Goal: Task Accomplishment & Management: Manage account settings

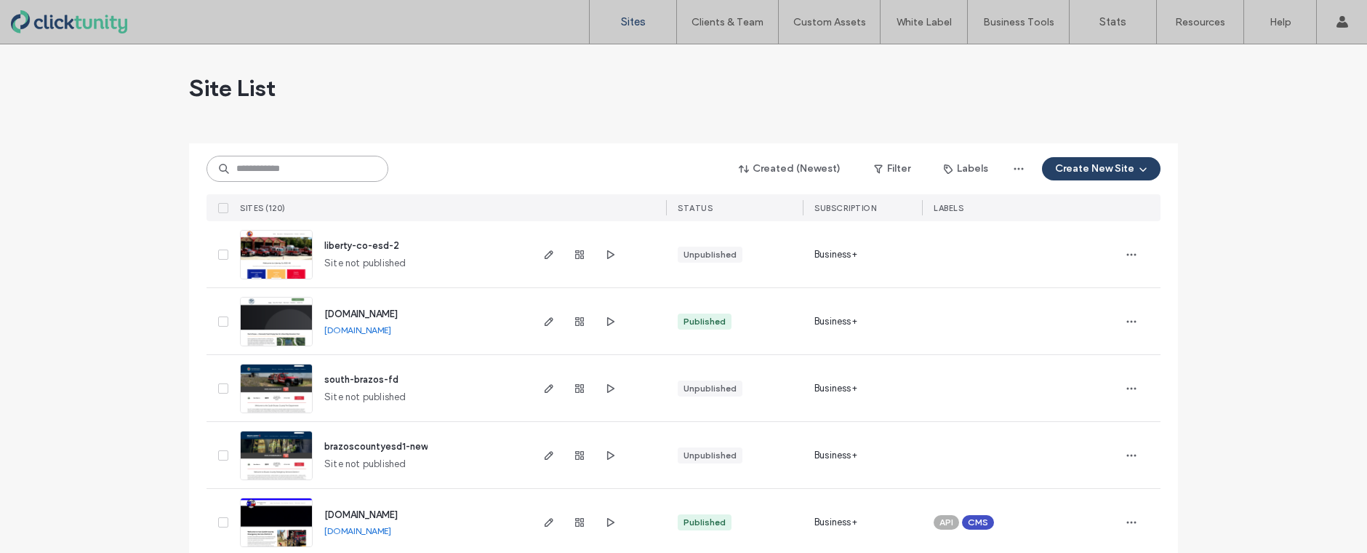
click at [305, 169] on input at bounding box center [298, 169] width 182 height 26
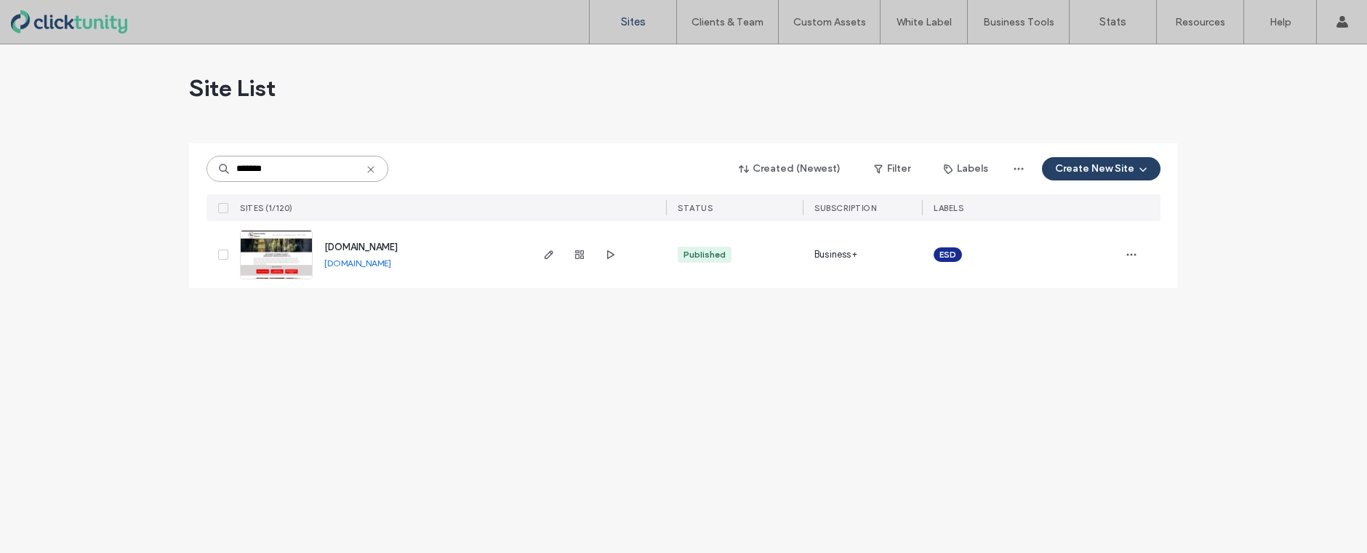
type input "*******"
click at [369, 250] on span "[DOMAIN_NAME]" at bounding box center [360, 246] width 73 height 11
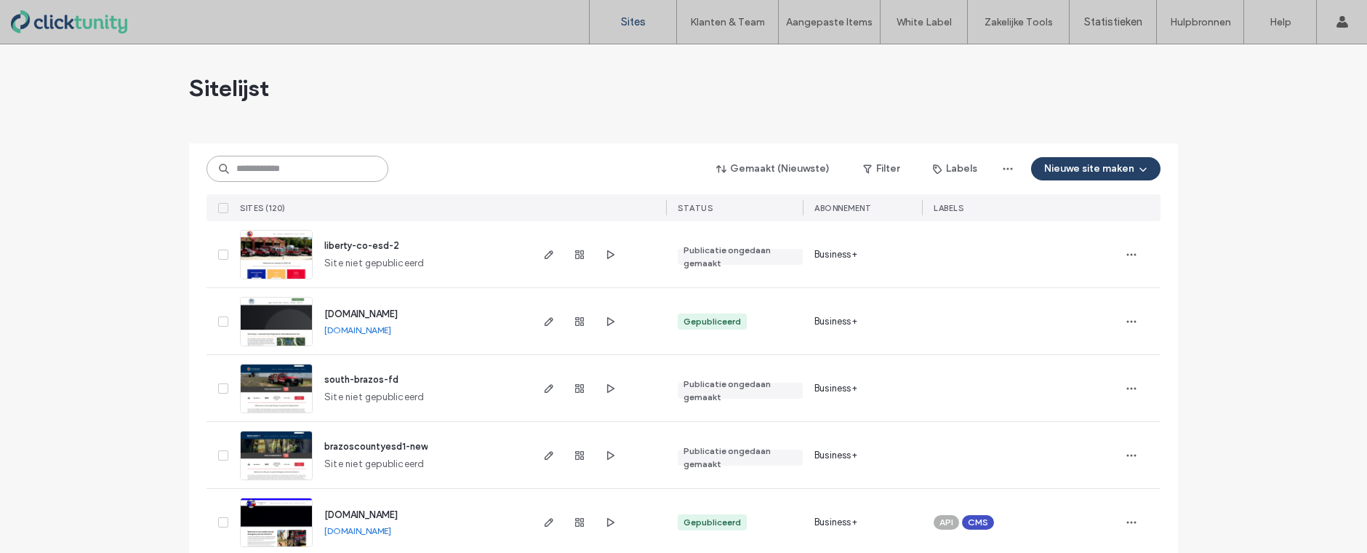
click at [331, 174] on input at bounding box center [298, 169] width 182 height 26
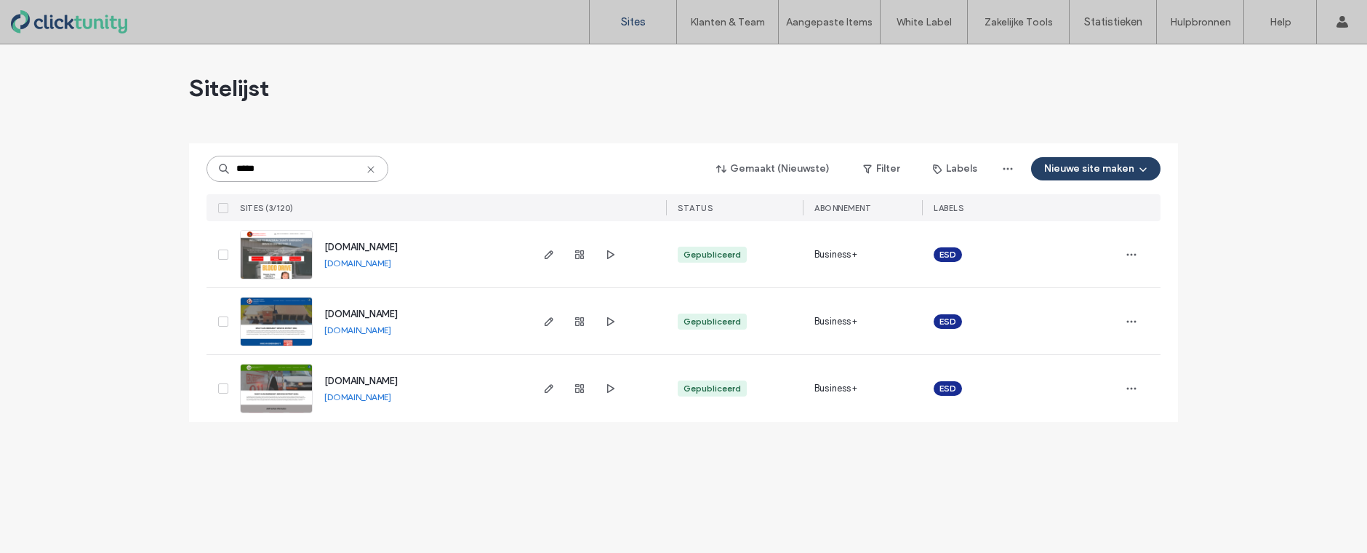
type input "*****"
click at [380, 380] on span "www.bcesd-2.org" at bounding box center [360, 380] width 73 height 11
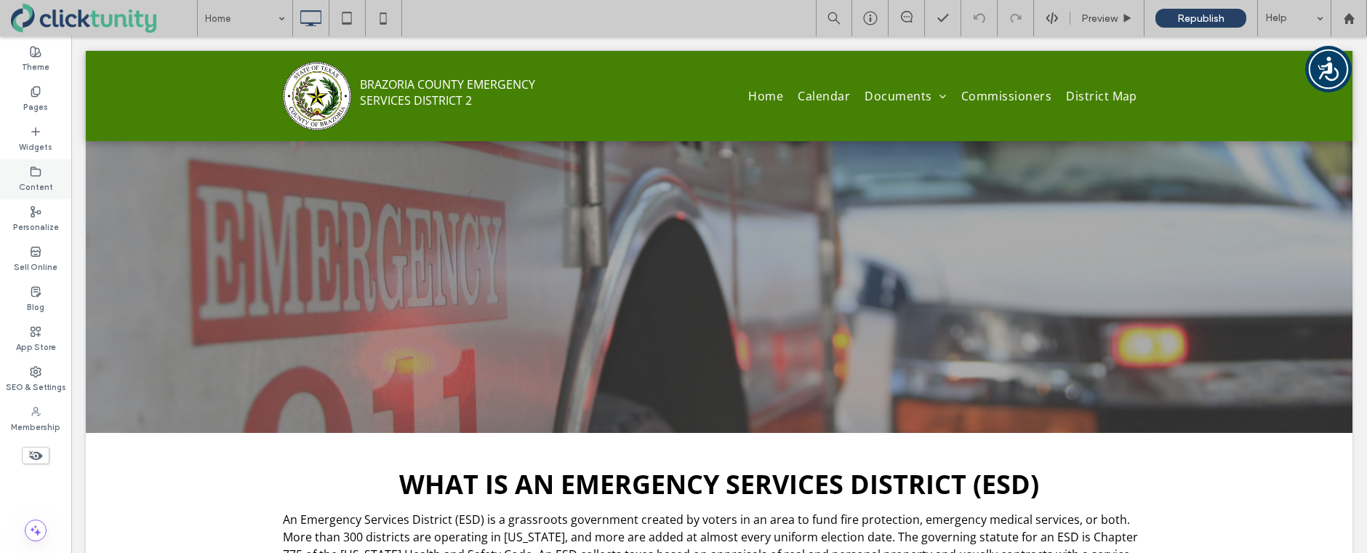
click at [36, 170] on icon at bounding box center [36, 172] width 12 height 12
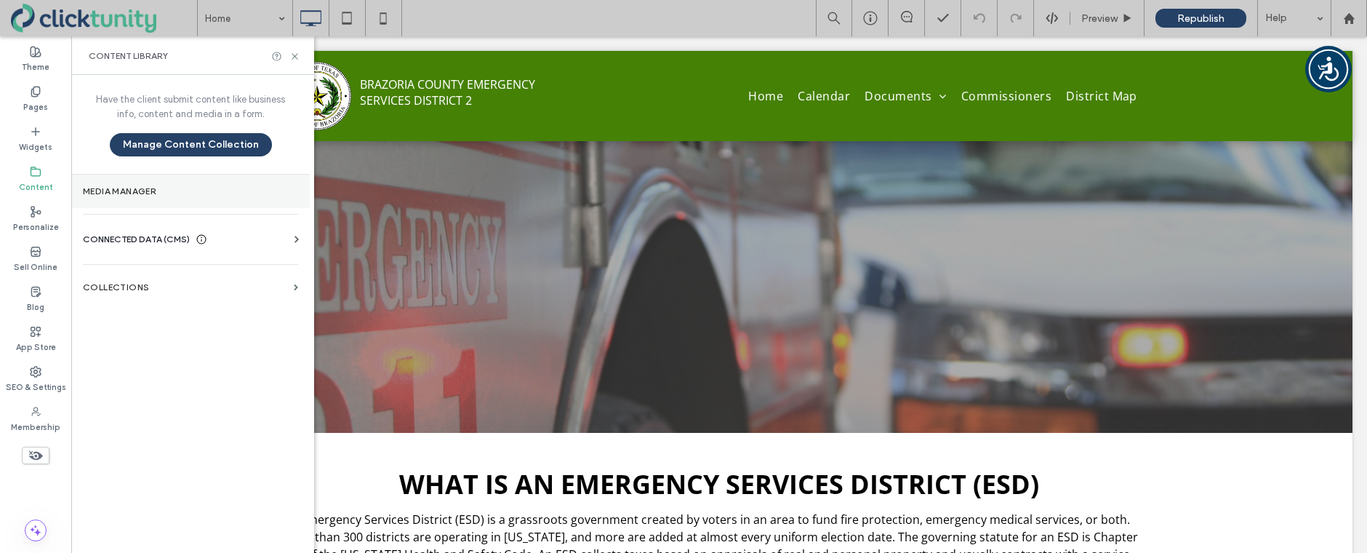
click at [104, 193] on label "Media Manager" at bounding box center [190, 191] width 215 height 10
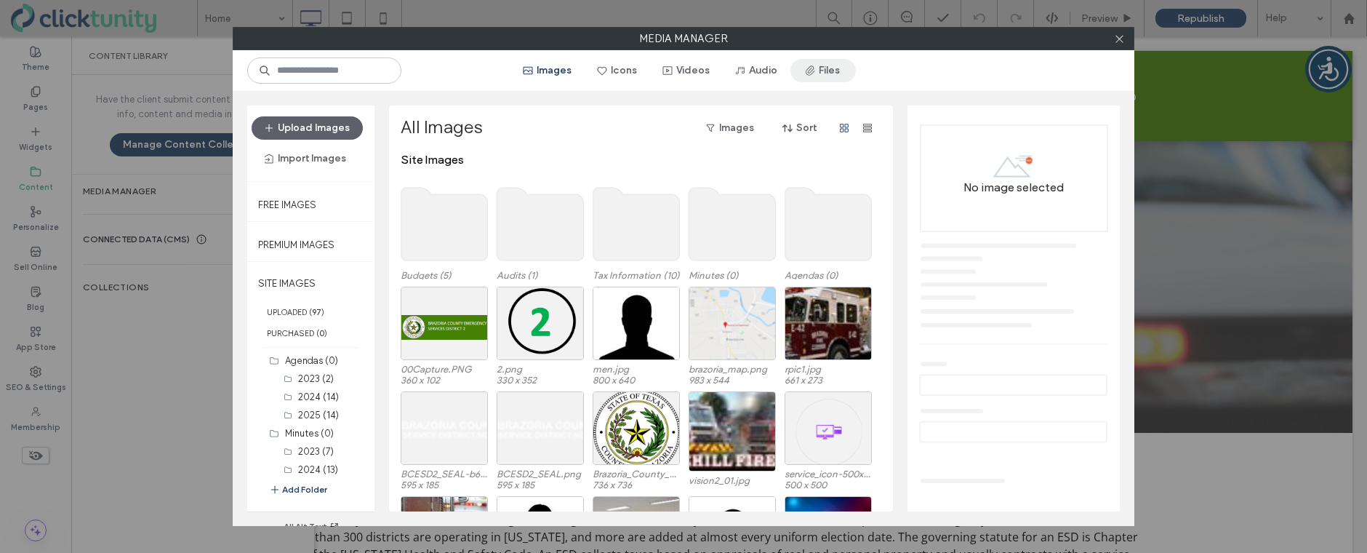
click at [838, 80] on button "Files" at bounding box center [823, 70] width 65 height 23
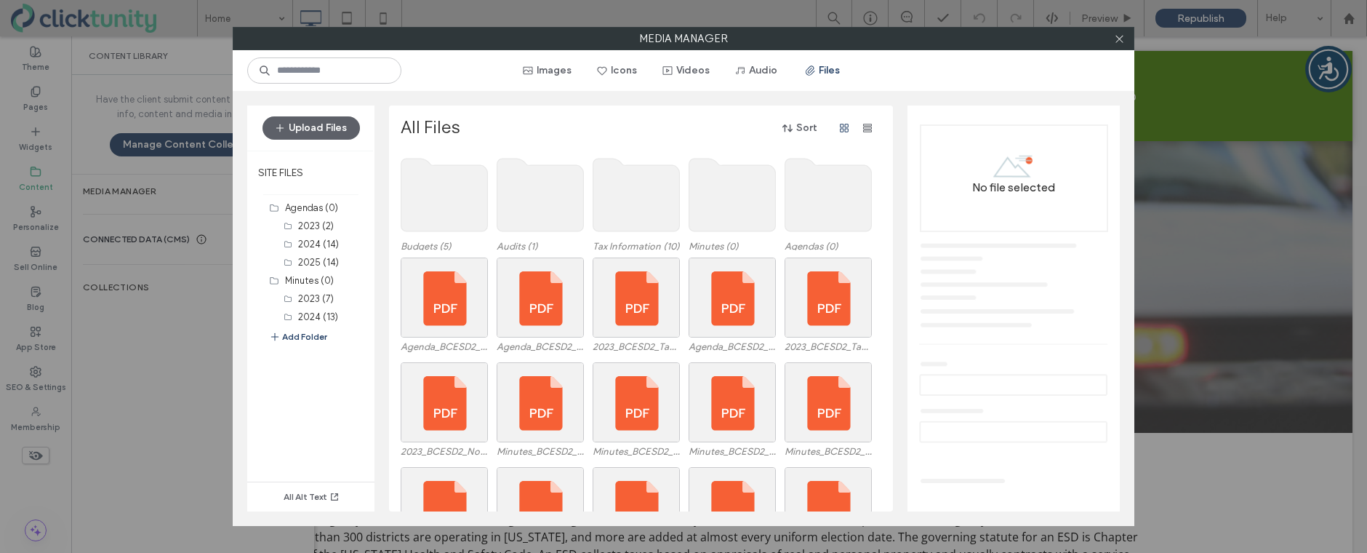
click at [714, 217] on use at bounding box center [733, 195] width 87 height 73
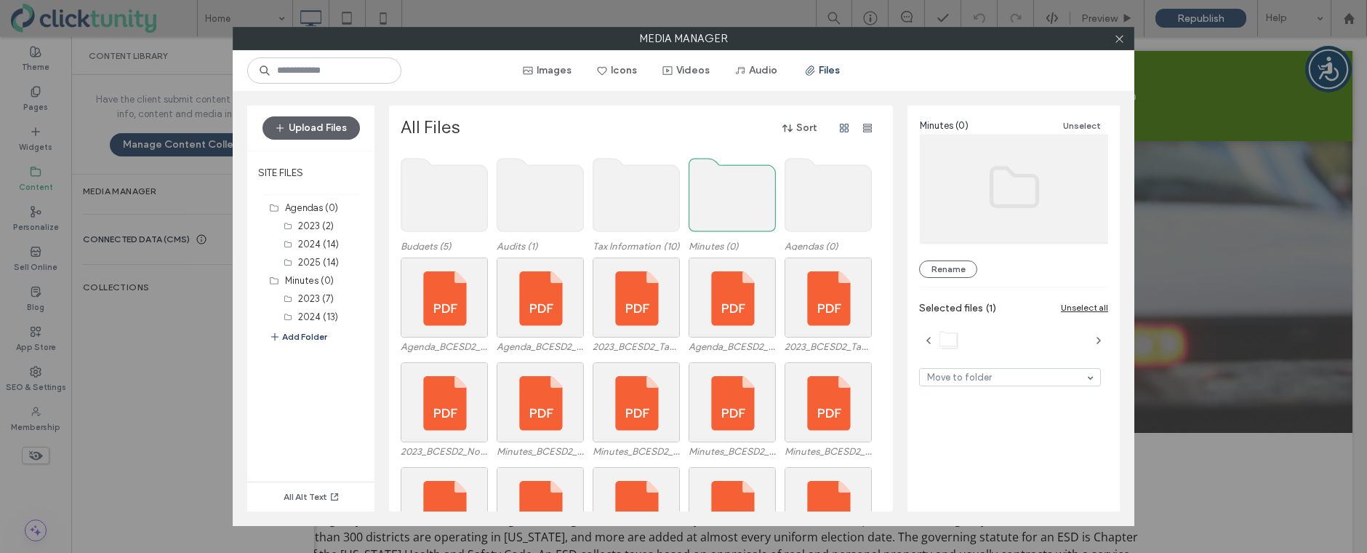
click at [714, 217] on use at bounding box center [733, 195] width 87 height 73
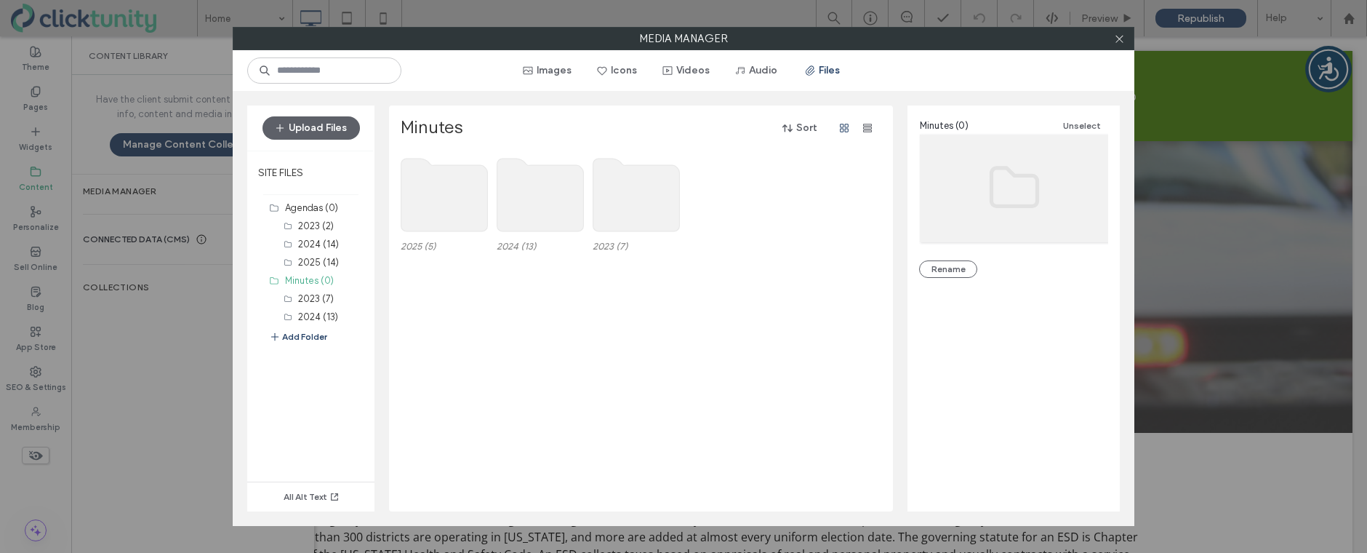
click at [426, 199] on use at bounding box center [445, 195] width 87 height 73
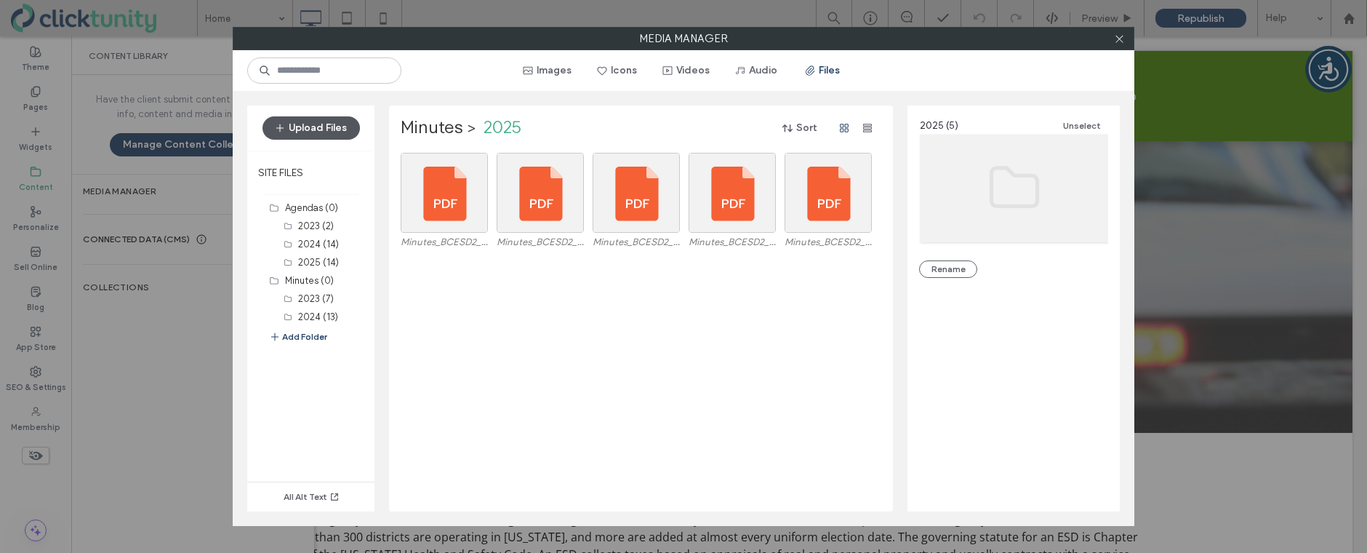
click at [324, 131] on button "Upload Files" at bounding box center [311, 127] width 97 height 23
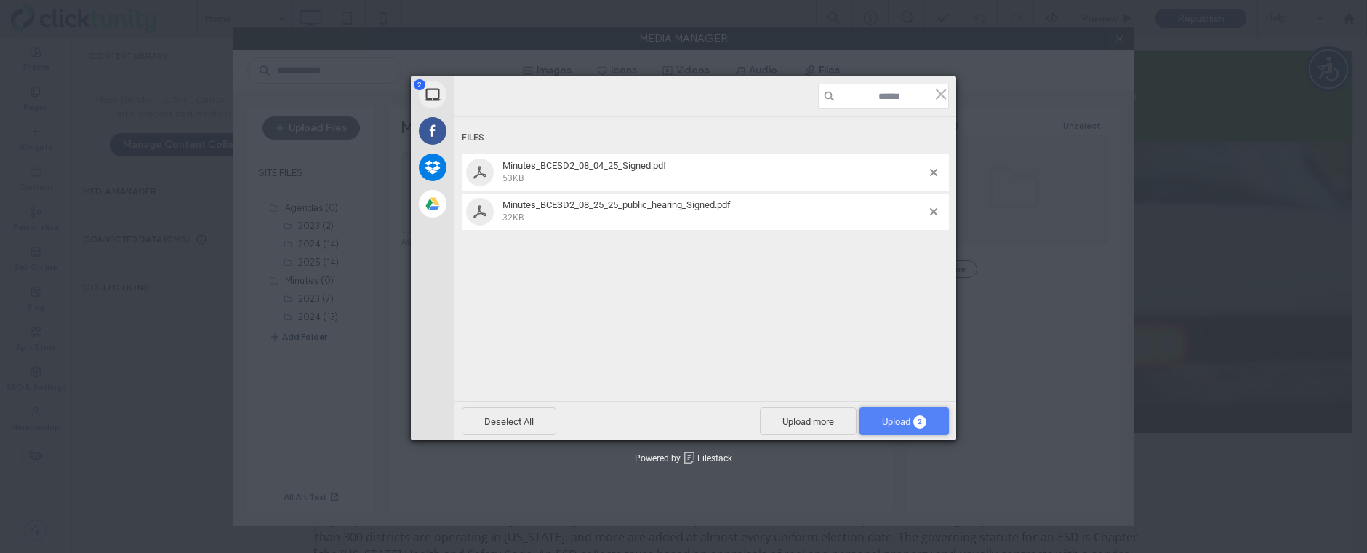
click at [908, 423] on span "Upload 2" at bounding box center [904, 421] width 44 height 11
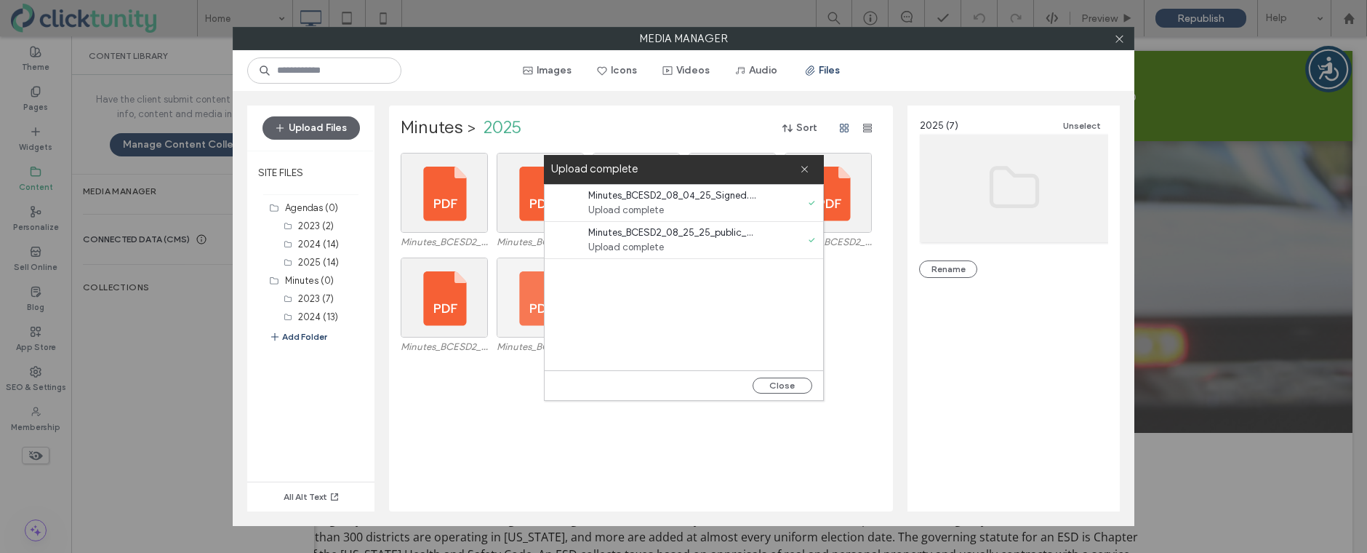
drag, startPoint x: 782, startPoint y: 386, endPoint x: 533, endPoint y: 279, distance: 271.1
click at [782, 386] on button "Close" at bounding box center [783, 386] width 60 height 16
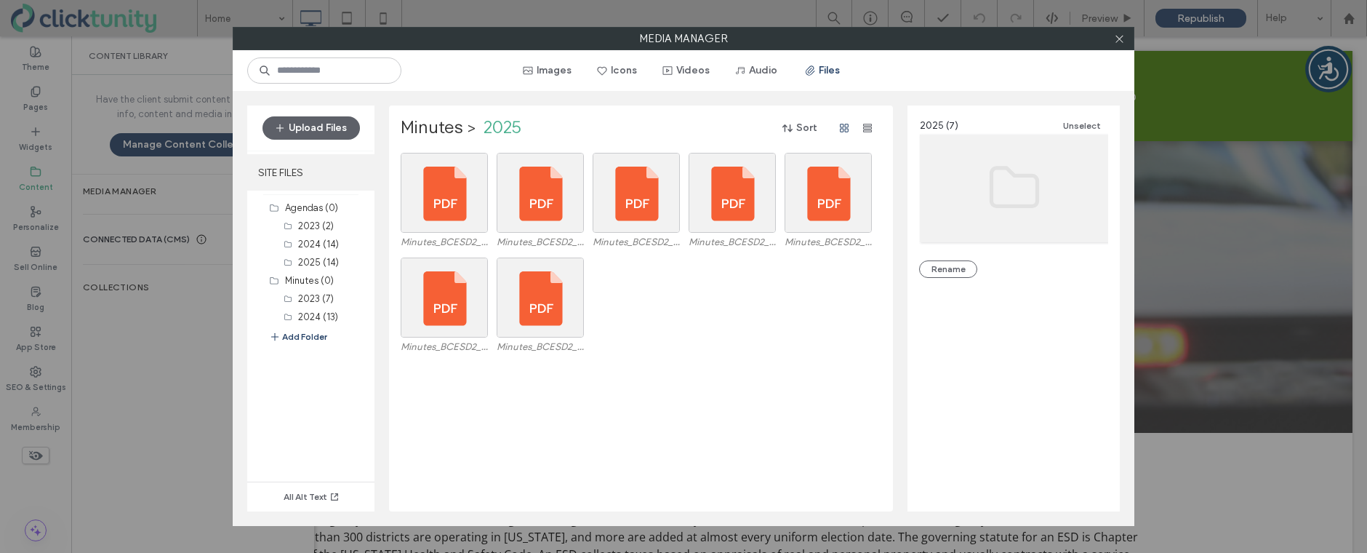
drag, startPoint x: 300, startPoint y: 175, endPoint x: 341, endPoint y: 181, distance: 41.9
click at [299, 175] on label "SITE FILES" at bounding box center [310, 172] width 127 height 36
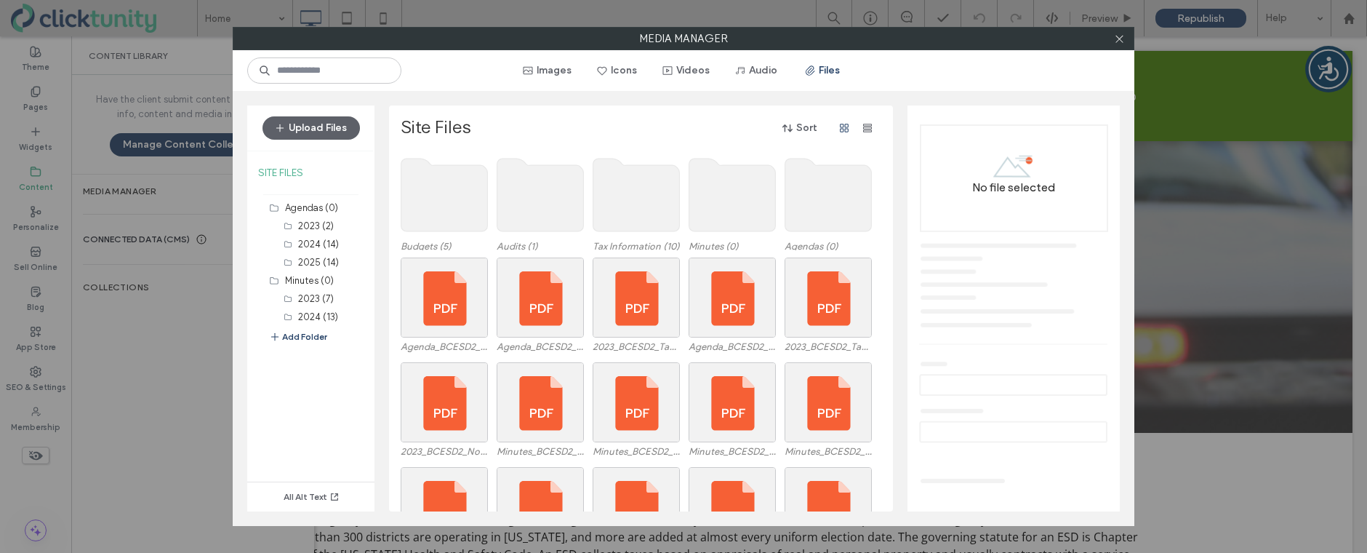
click at [478, 196] on use at bounding box center [445, 195] width 87 height 73
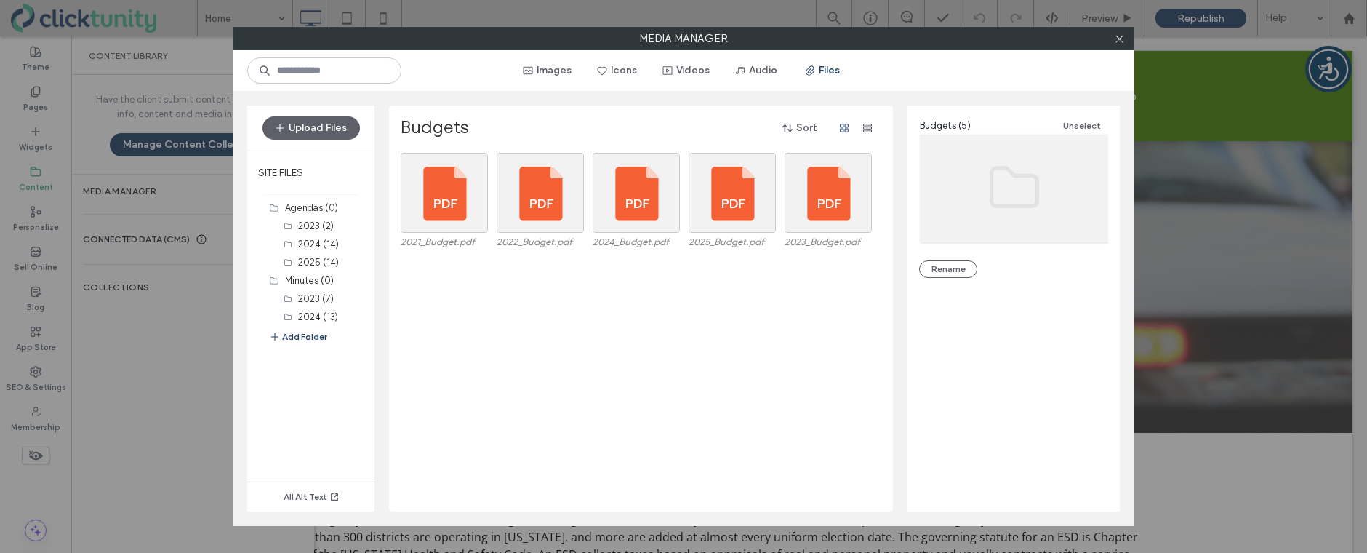
drag, startPoint x: 324, startPoint y: 128, endPoint x: 335, endPoint y: 140, distance: 16.0
click at [324, 128] on button "Upload Files" at bounding box center [311, 127] width 97 height 23
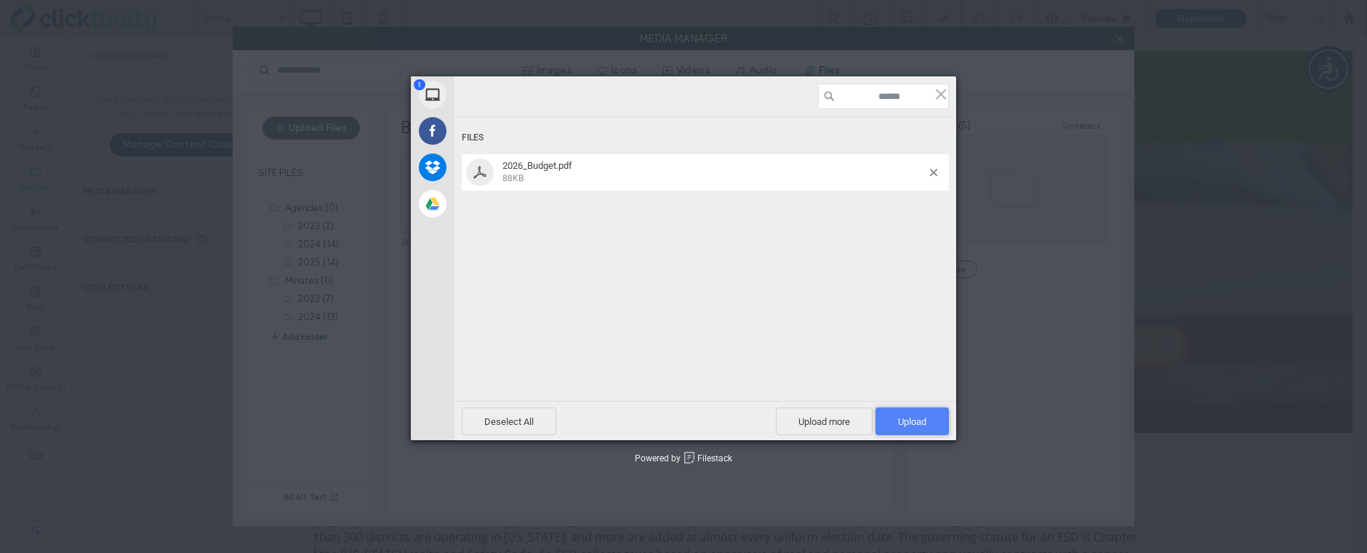
click at [919, 421] on span "Upload 1" at bounding box center [912, 421] width 28 height 11
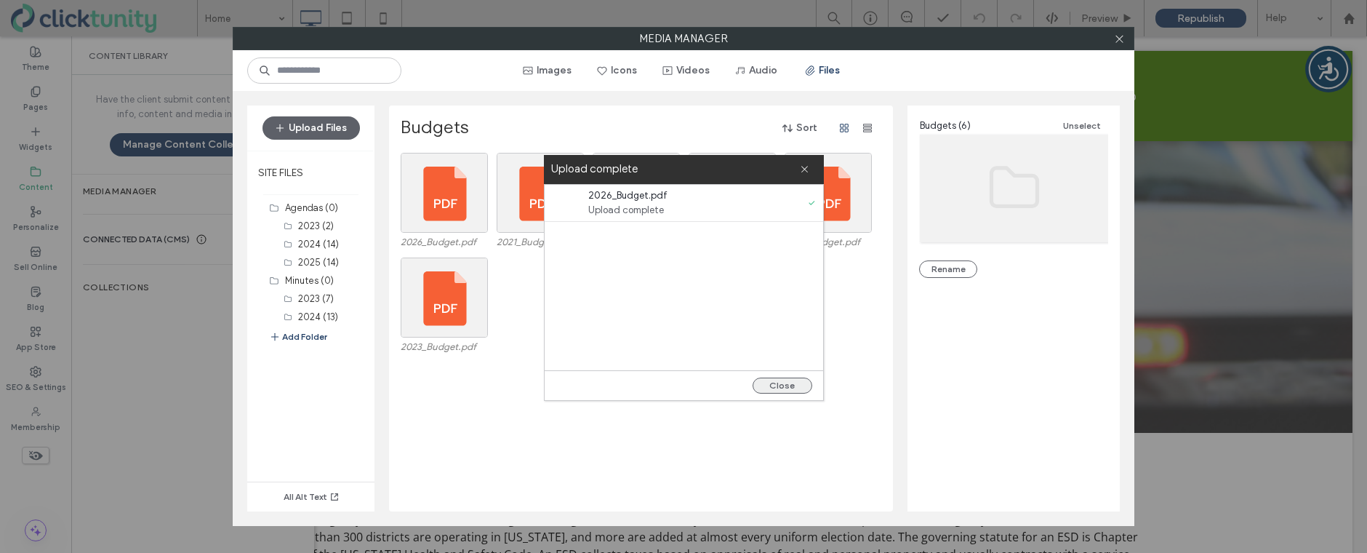
click at [782, 384] on button "Close" at bounding box center [783, 386] width 60 height 16
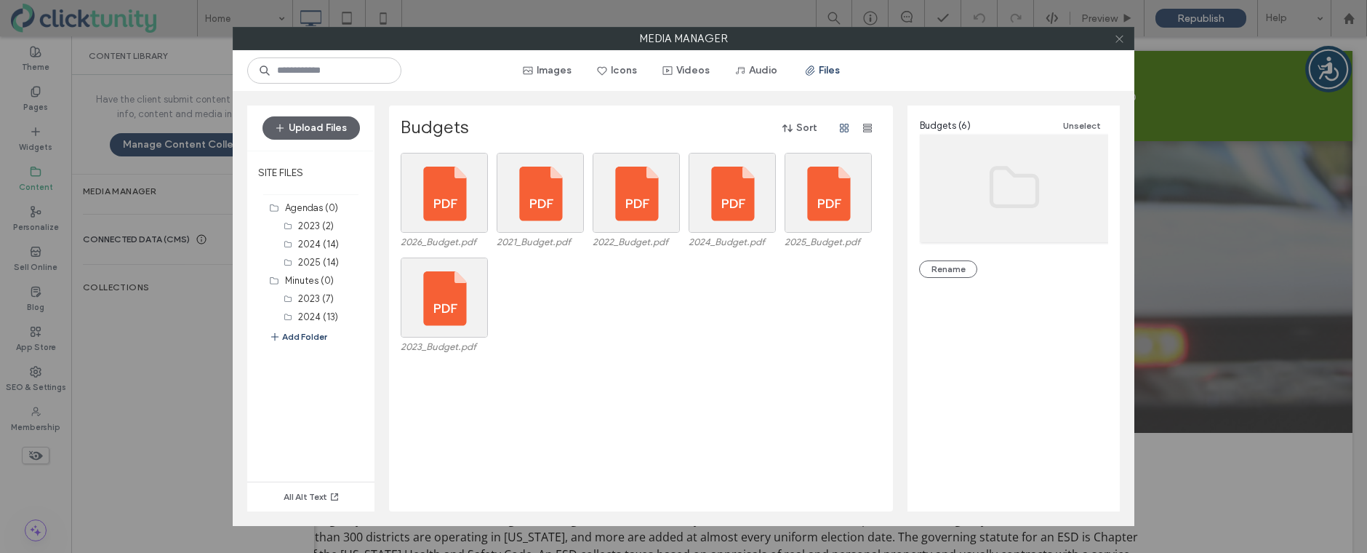
click at [1122, 40] on icon at bounding box center [1119, 38] width 11 height 11
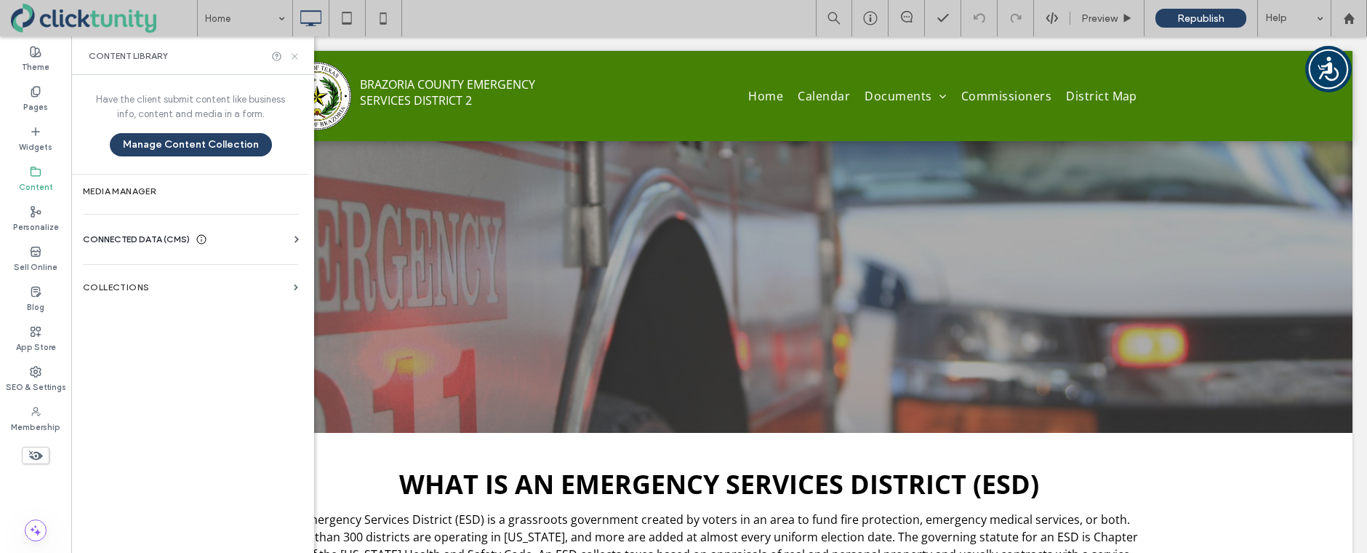
click at [296, 59] on icon at bounding box center [294, 56] width 11 height 11
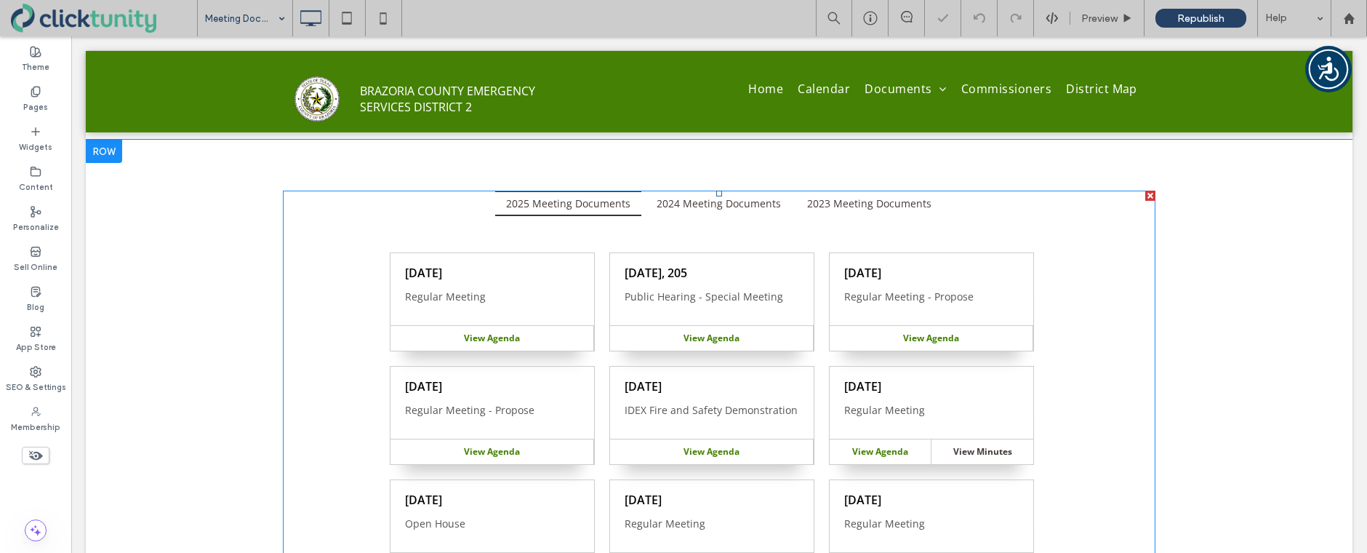
scroll to position [262, 0]
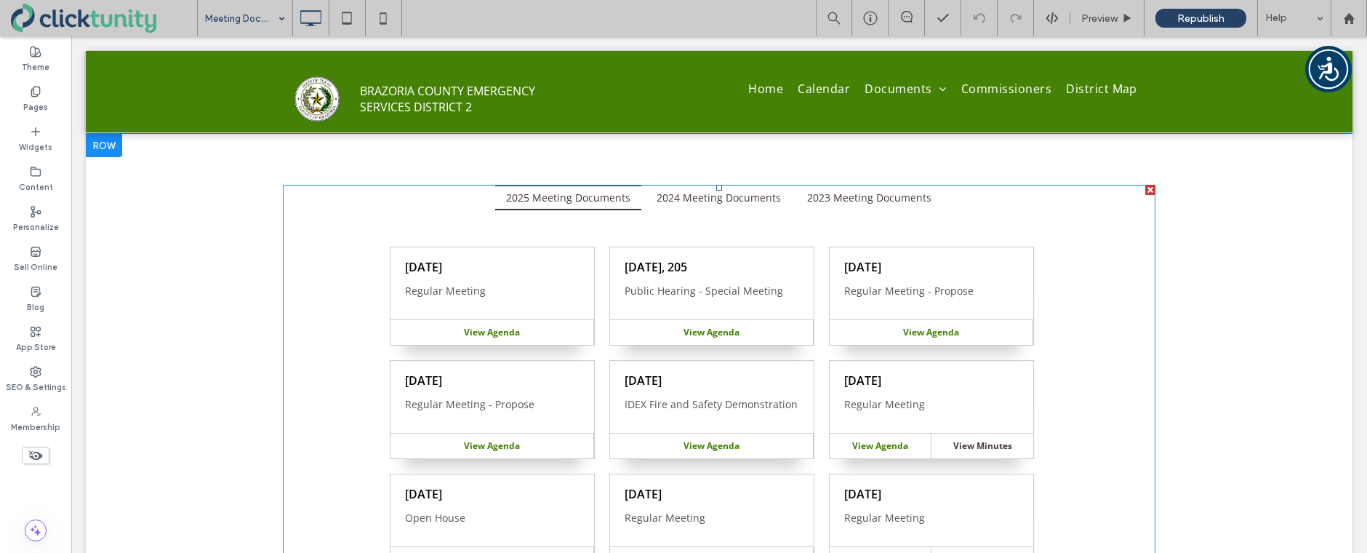
click at [602, 406] on span at bounding box center [719, 492] width 873 height 615
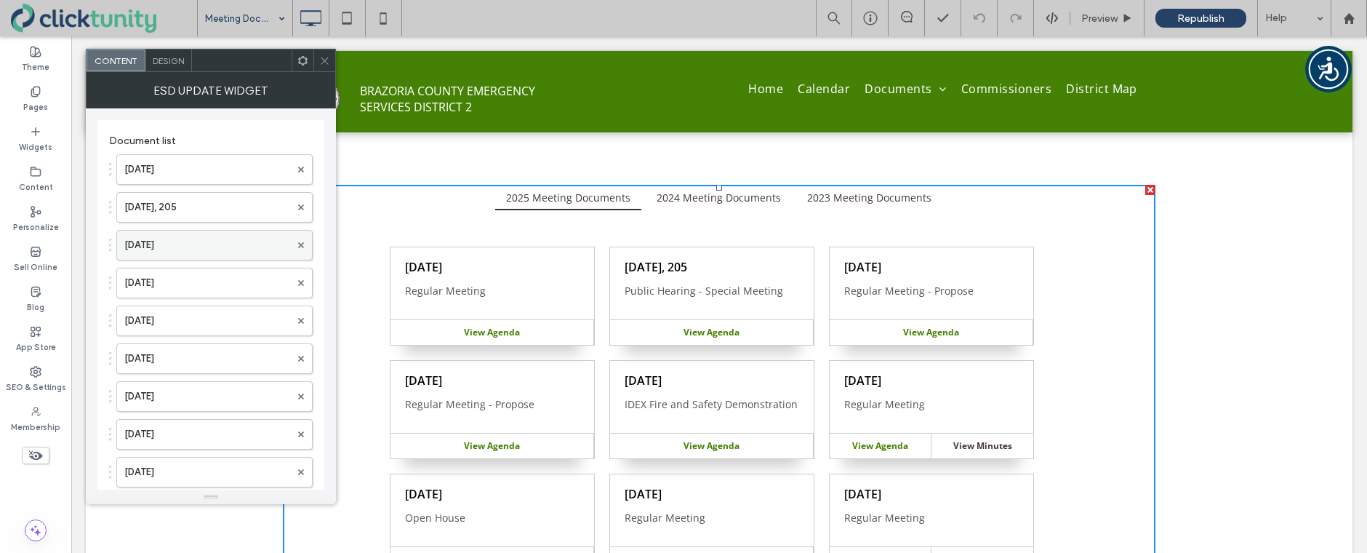
click at [188, 243] on label "Aug. 4, 2025" at bounding box center [207, 245] width 166 height 29
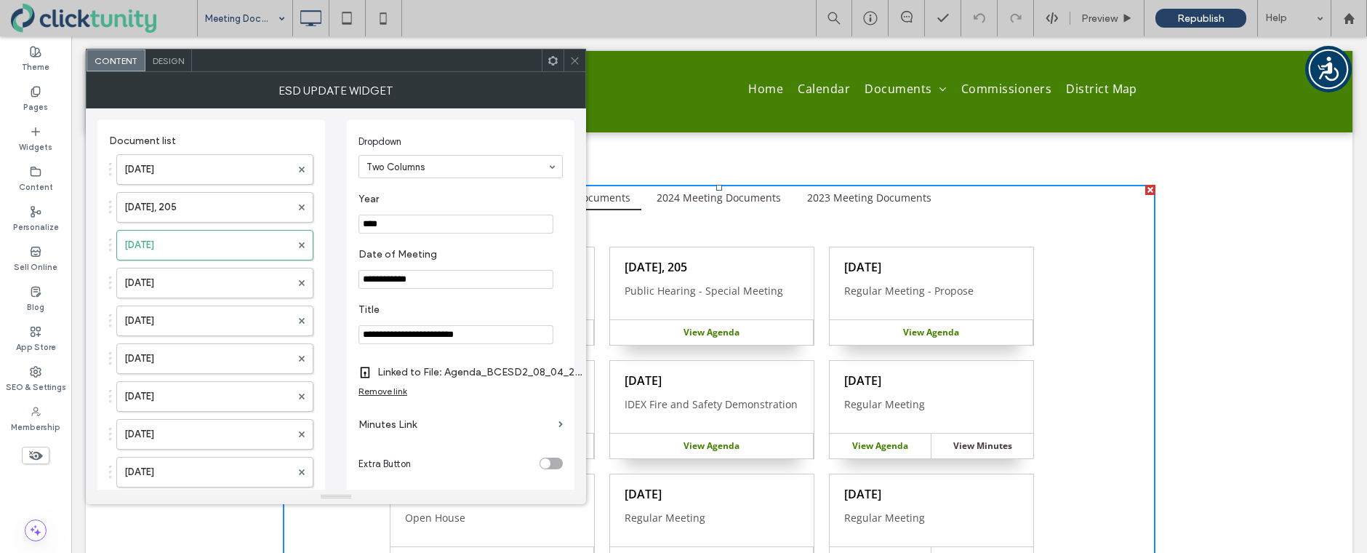
drag, startPoint x: 388, startPoint y: 427, endPoint x: 427, endPoint y: 423, distance: 39.4
click at [387, 427] on label "Minutes Link" at bounding box center [456, 424] width 194 height 27
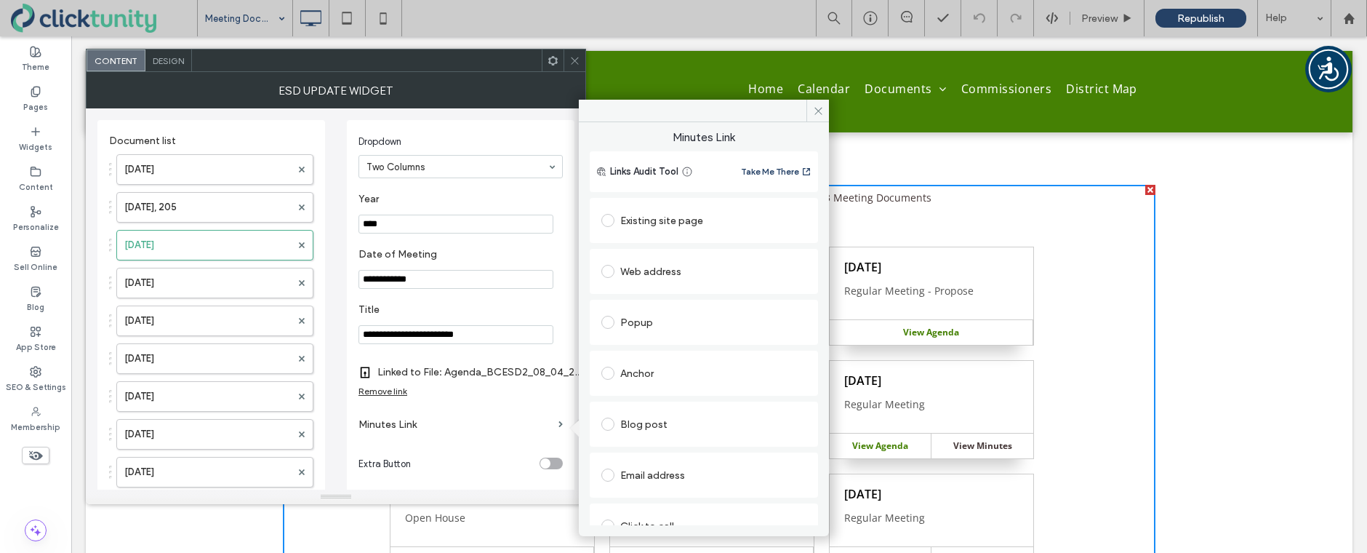
scroll to position [74, 0]
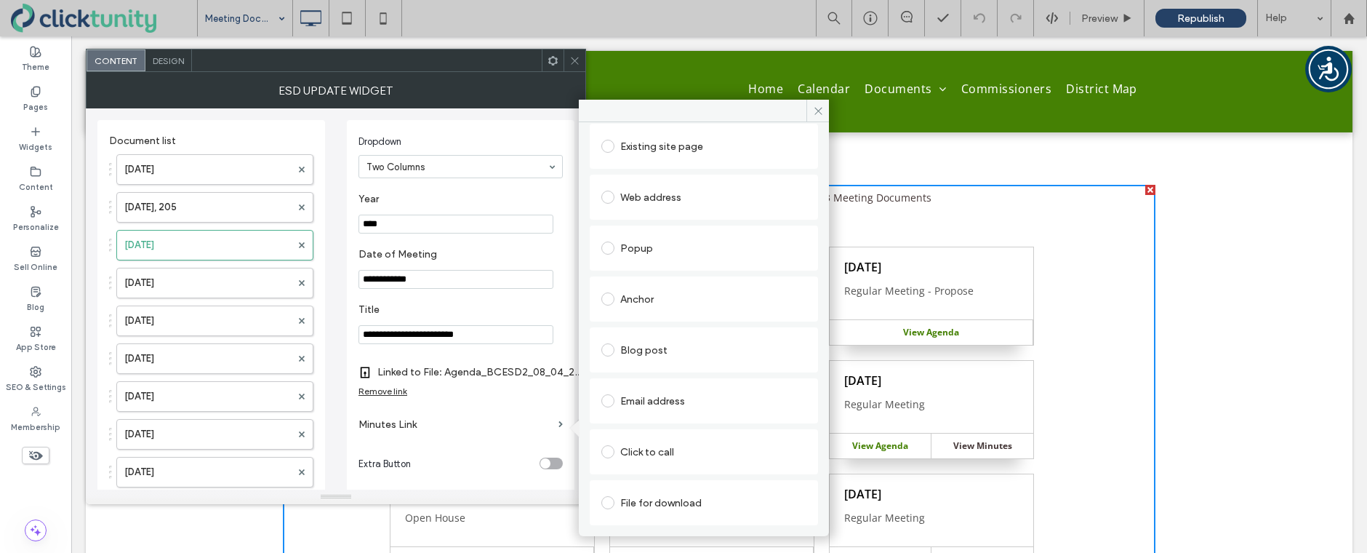
click at [610, 506] on span at bounding box center [608, 502] width 13 height 13
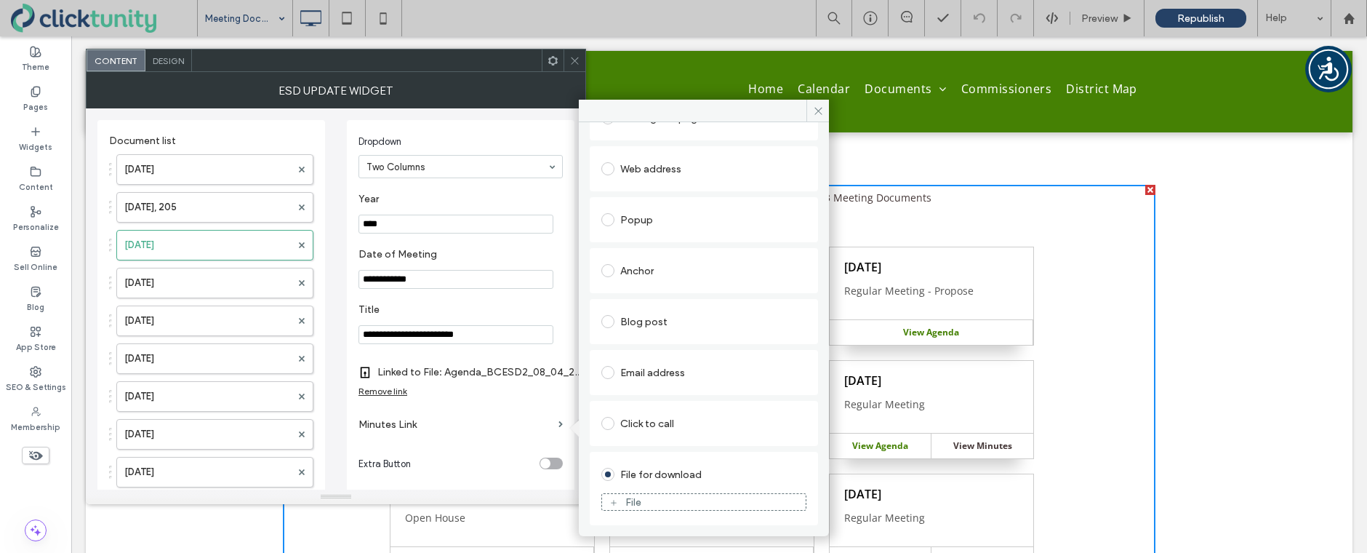
click at [615, 505] on icon at bounding box center [614, 502] width 9 height 9
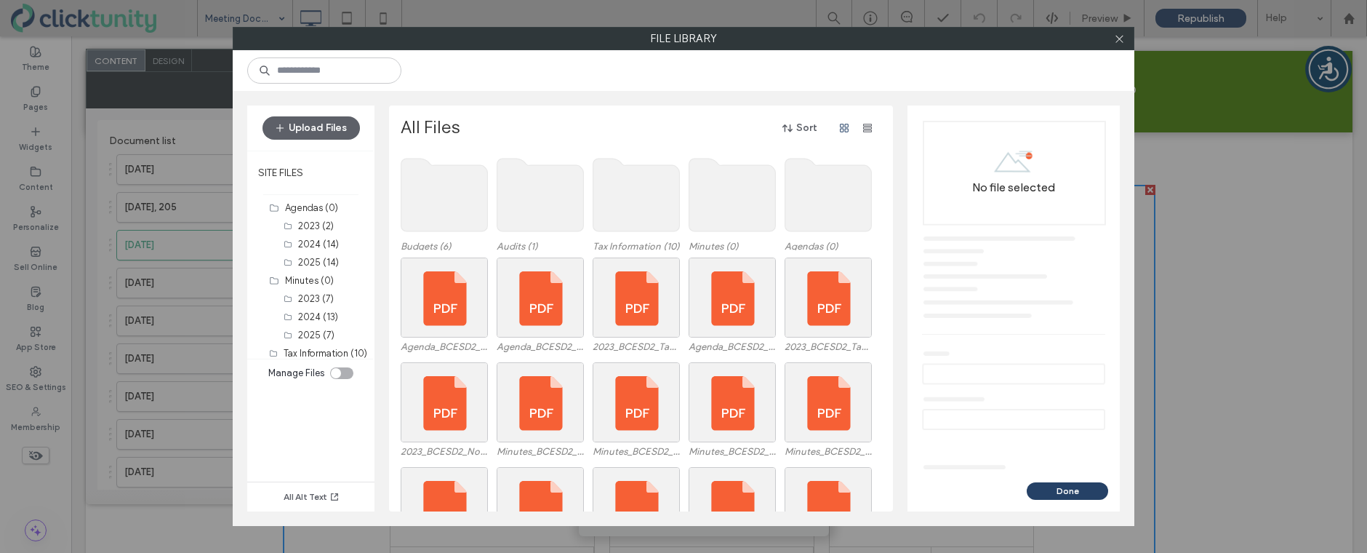
click at [734, 213] on use at bounding box center [733, 195] width 87 height 73
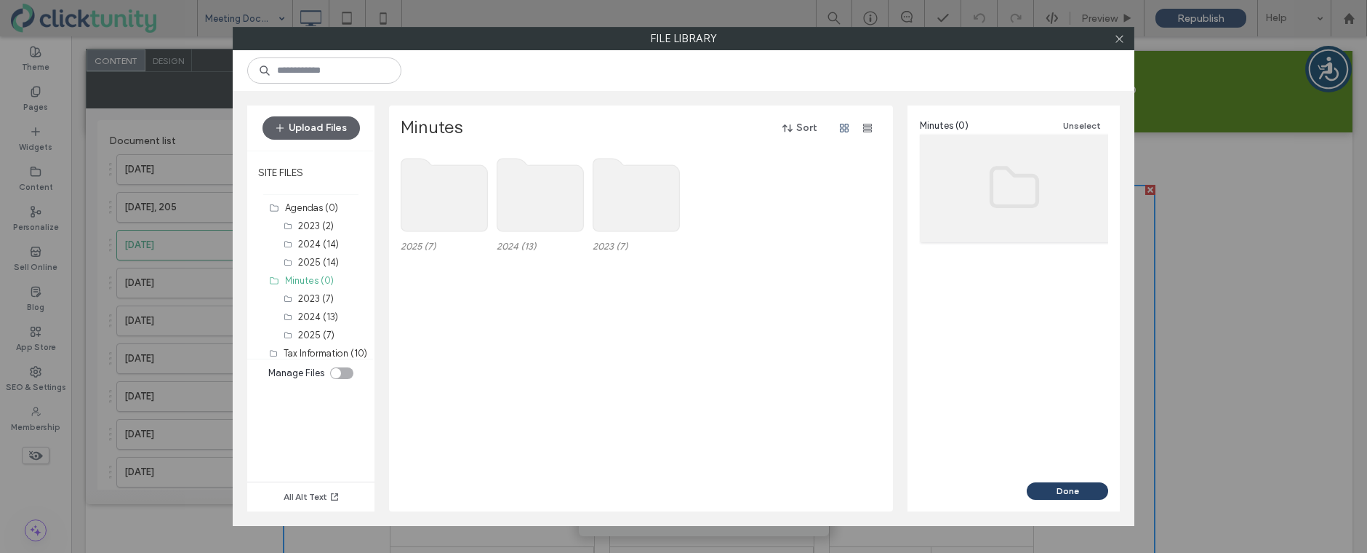
click at [452, 199] on use at bounding box center [445, 195] width 87 height 73
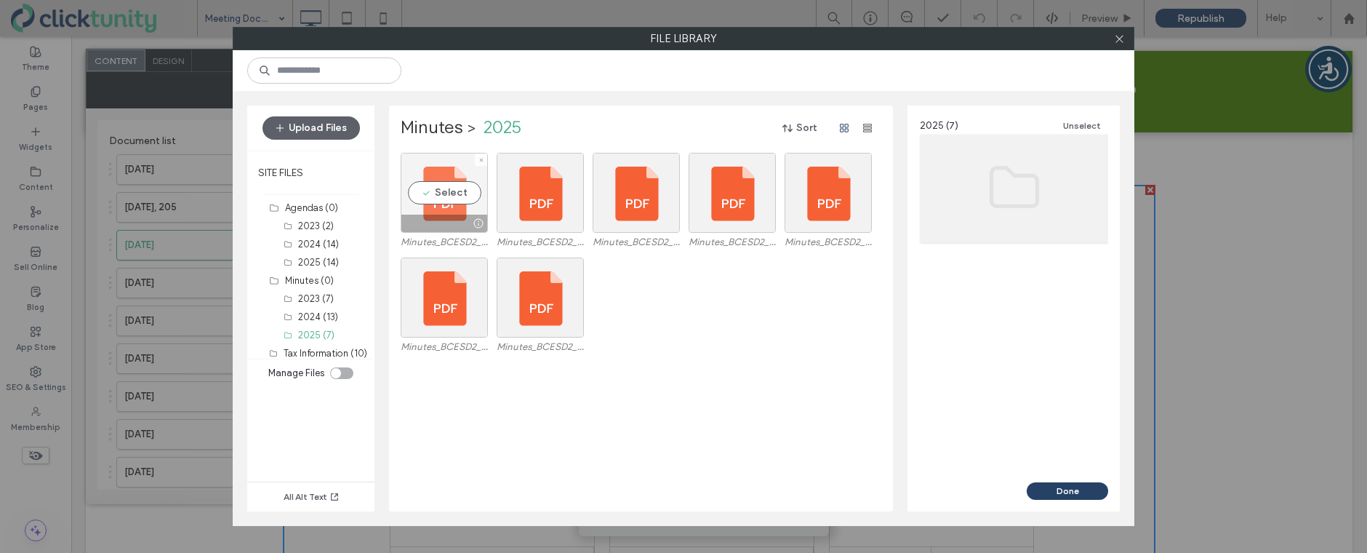
click at [452, 200] on div "Select" at bounding box center [444, 193] width 87 height 80
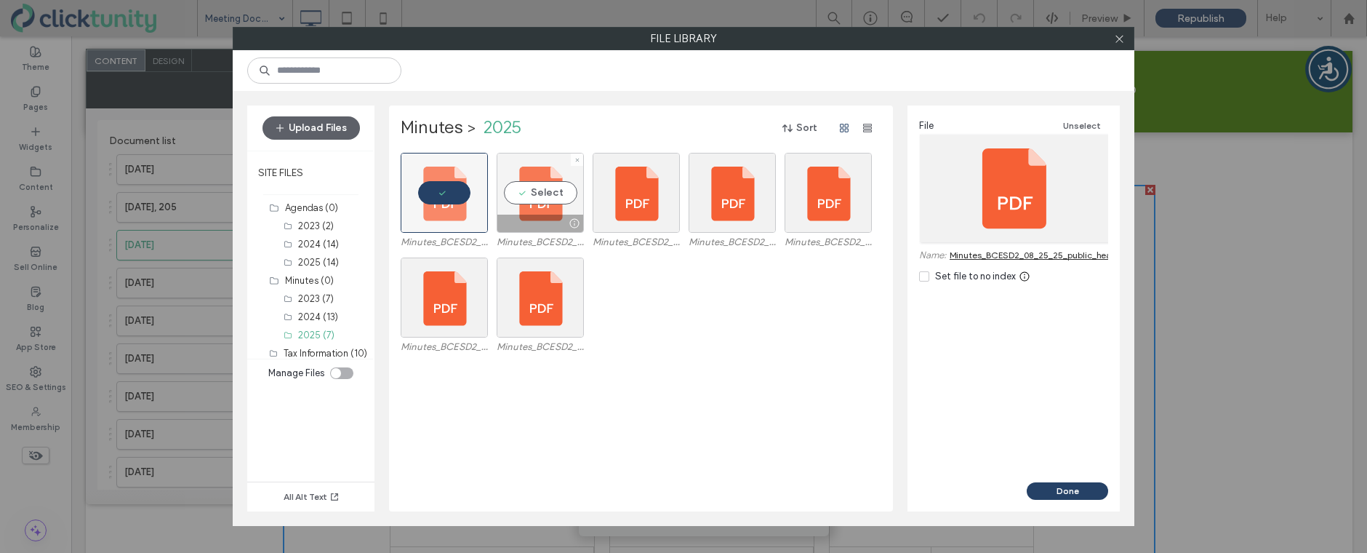
click at [530, 201] on div "Select" at bounding box center [540, 193] width 87 height 80
click at [1048, 493] on button "Done" at bounding box center [1067, 490] width 81 height 17
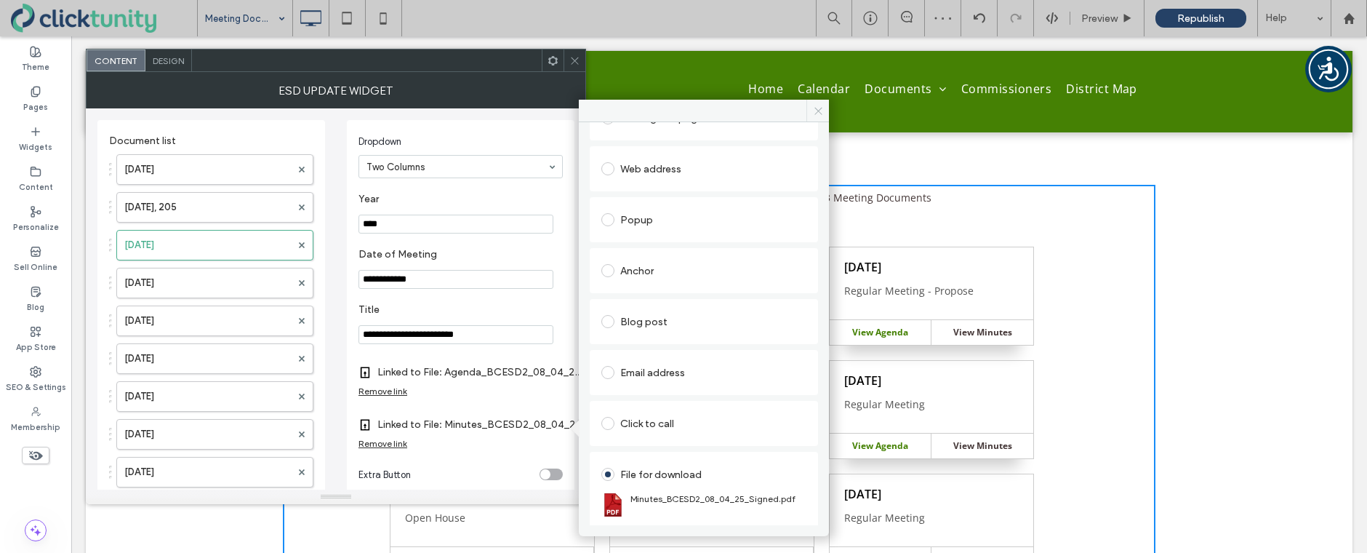
click at [817, 115] on icon at bounding box center [818, 110] width 11 height 11
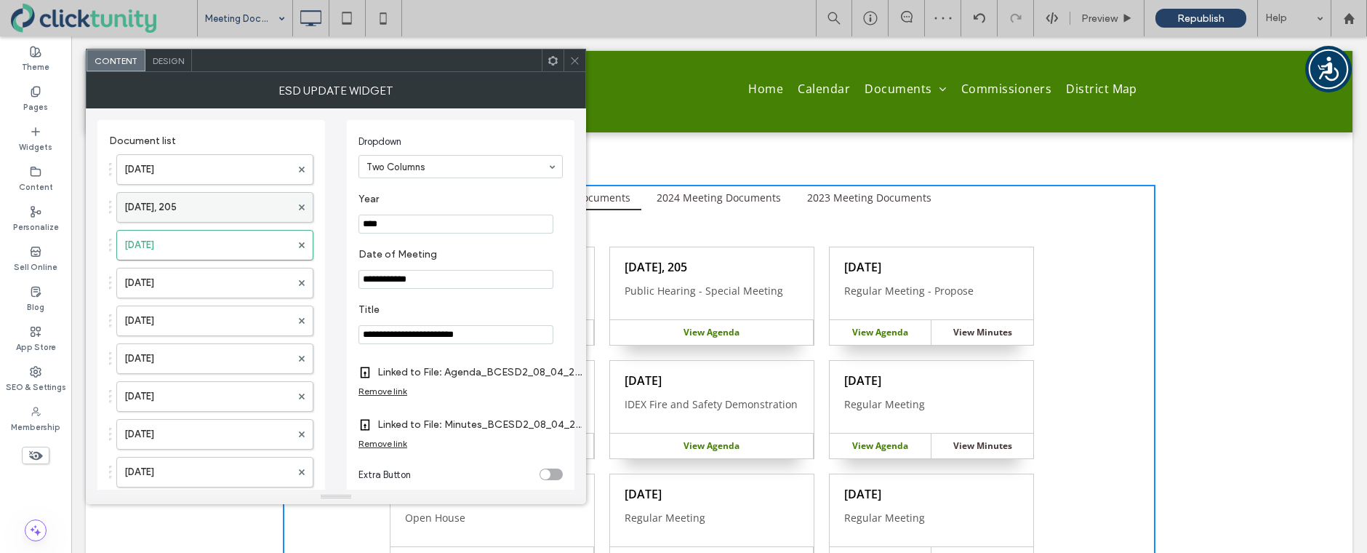
click at [202, 200] on label "Aug. 25, 205" at bounding box center [207, 207] width 167 height 29
click at [376, 430] on label "Minutes Link" at bounding box center [456, 424] width 194 height 27
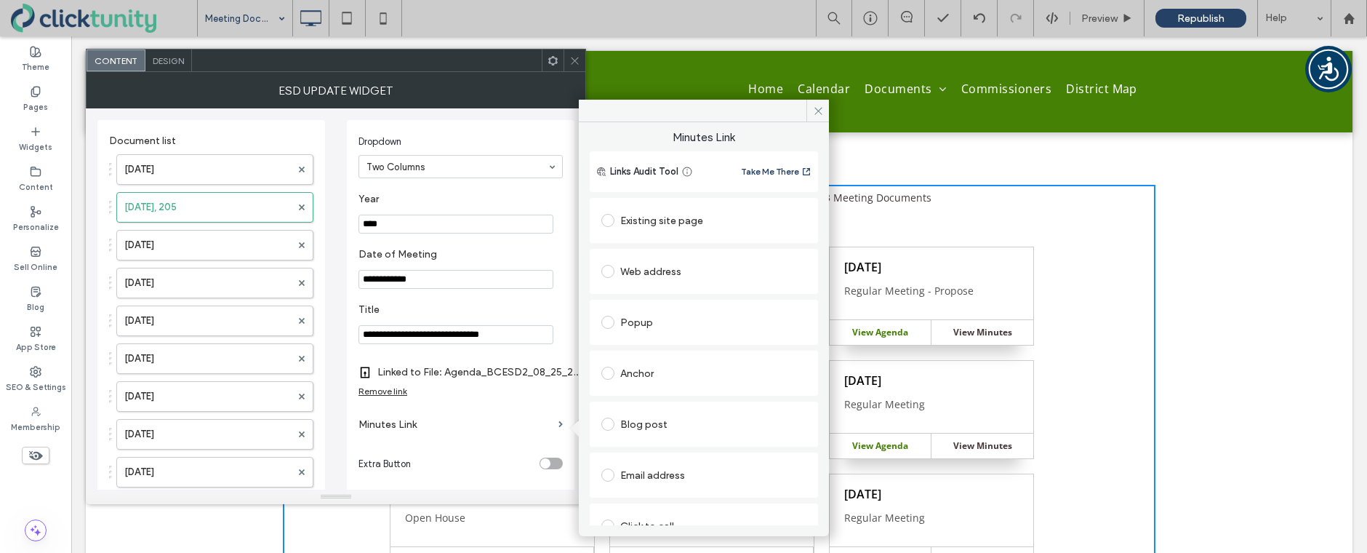
scroll to position [74, 0]
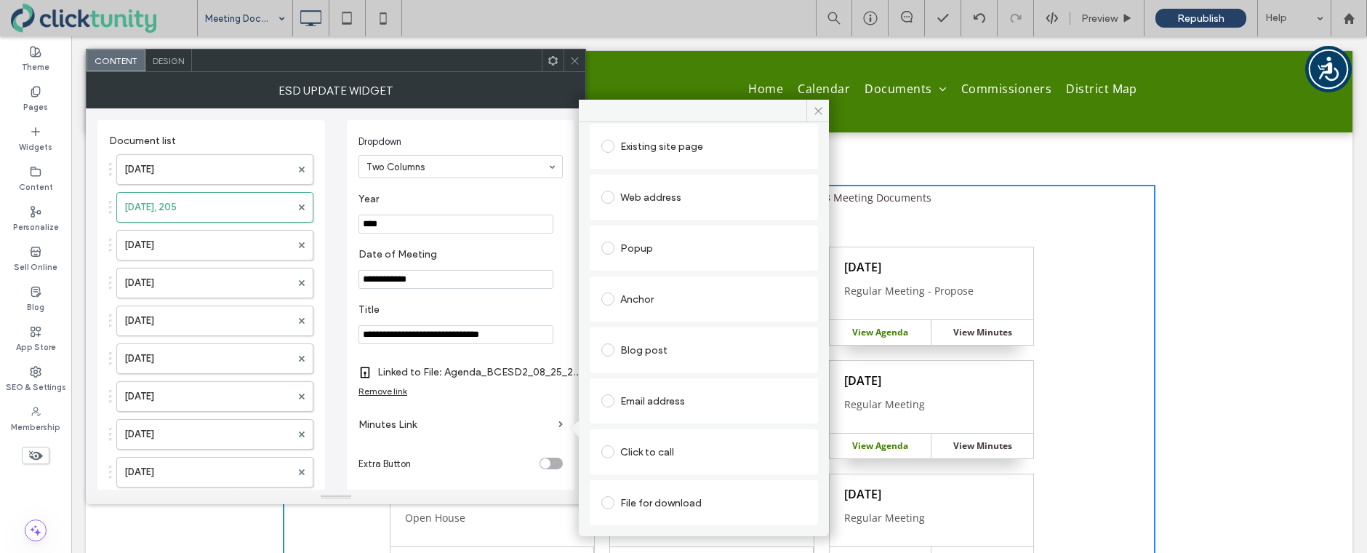
drag, startPoint x: 611, startPoint y: 502, endPoint x: 619, endPoint y: 502, distance: 8.0
click at [612, 502] on span at bounding box center [608, 502] width 13 height 13
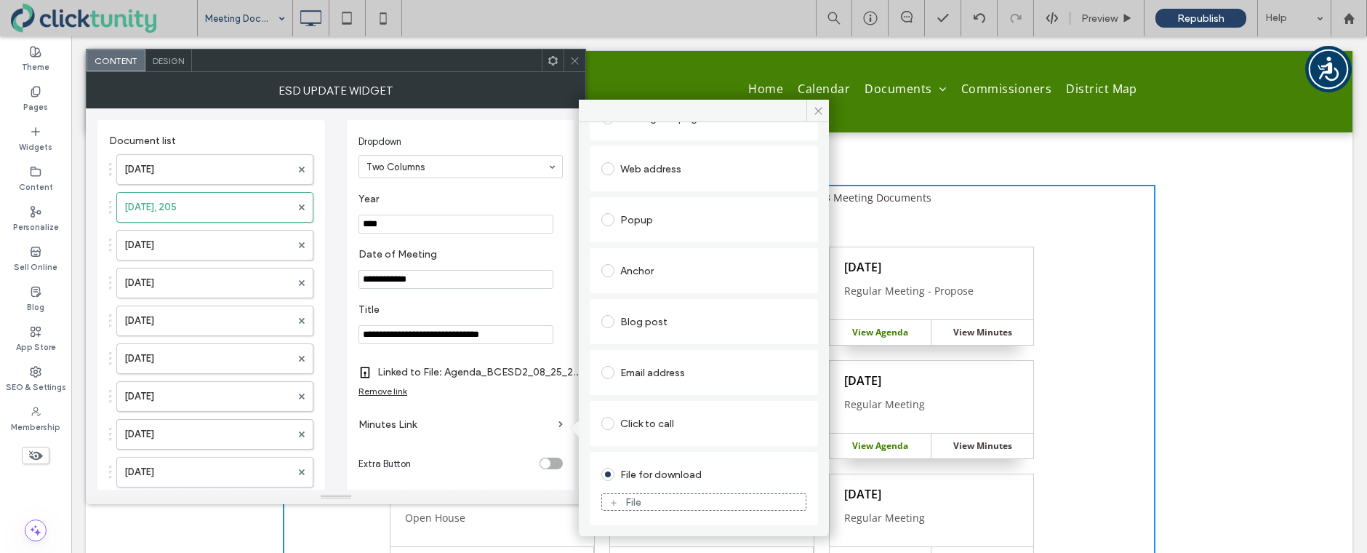
click at [630, 506] on div "File" at bounding box center [634, 502] width 16 height 12
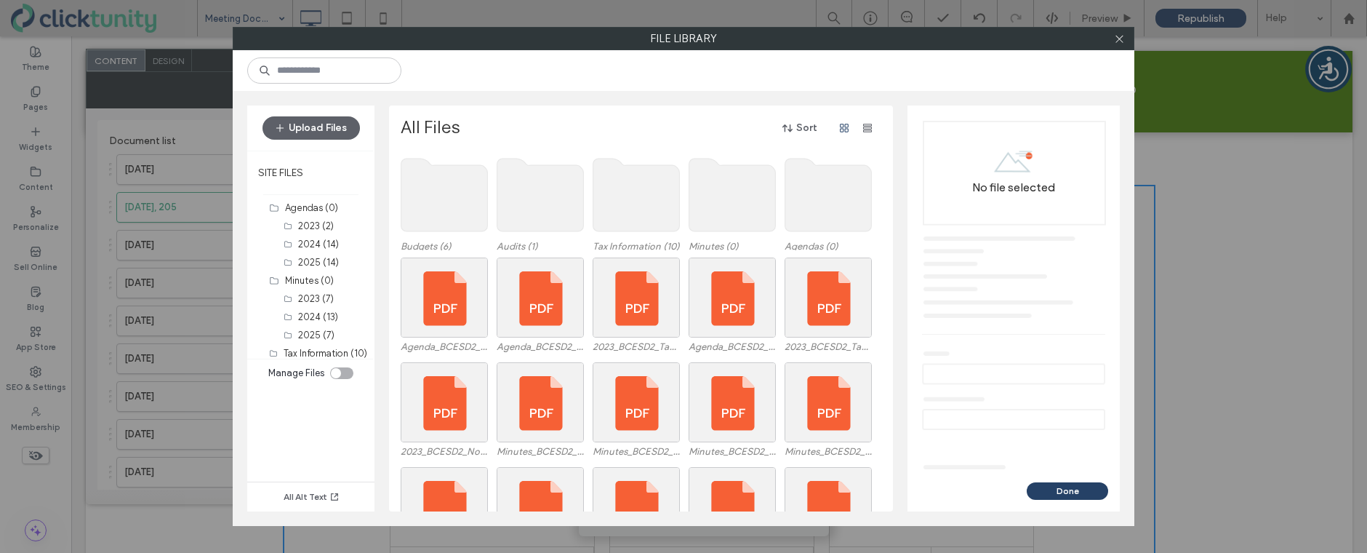
click at [748, 211] on use at bounding box center [733, 195] width 87 height 73
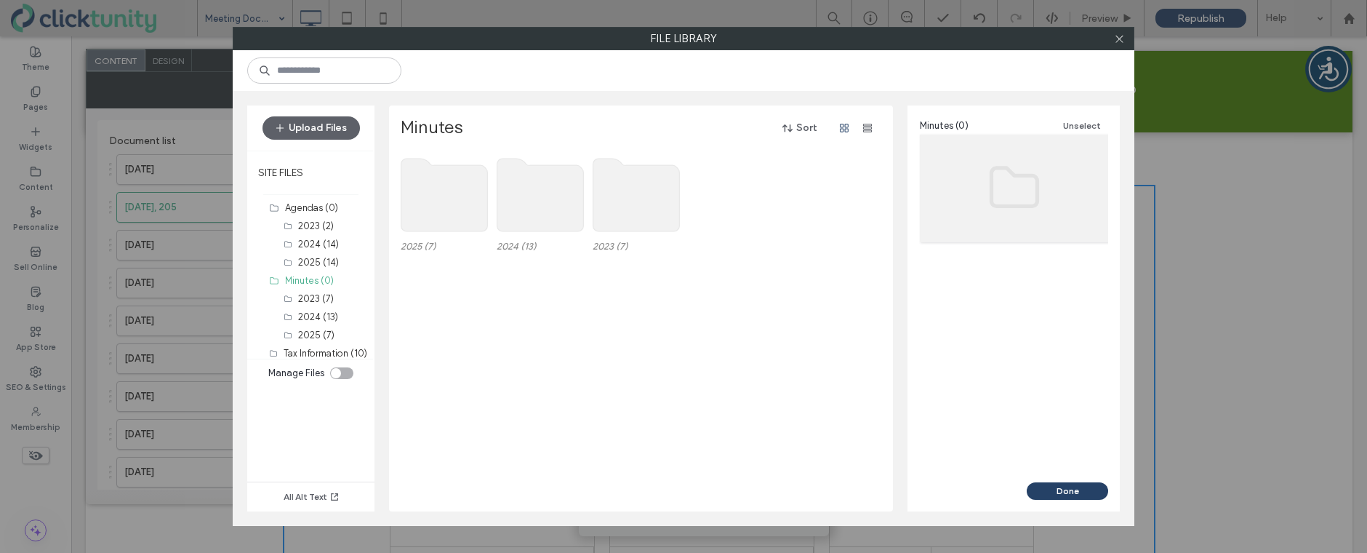
click at [427, 199] on use at bounding box center [445, 195] width 87 height 73
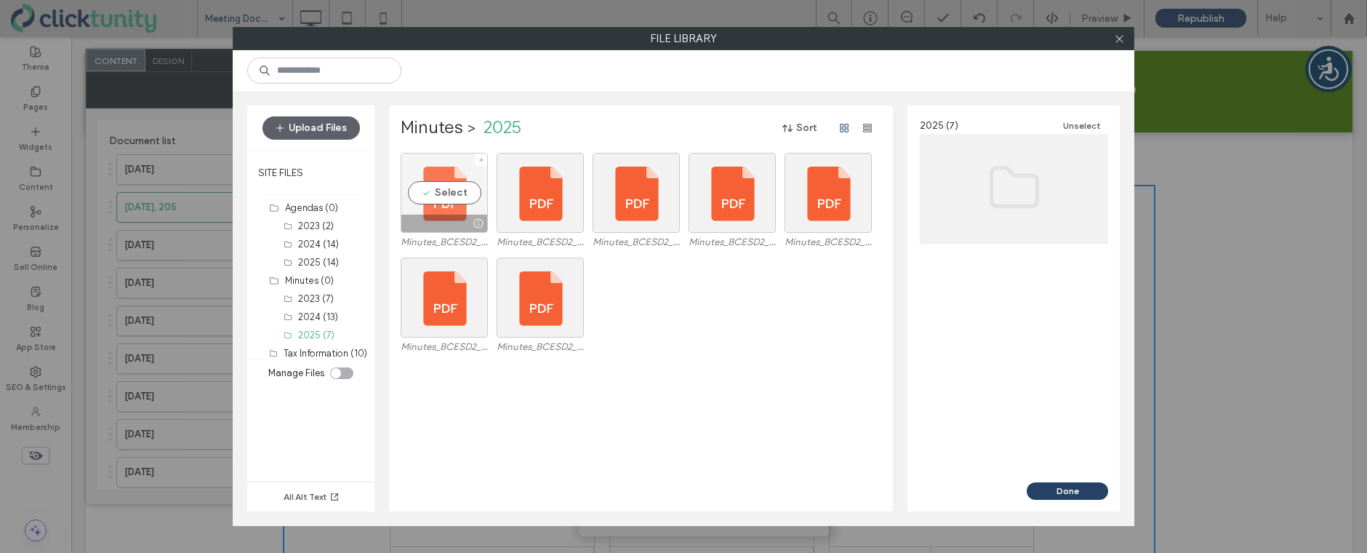
click at [436, 198] on div "Select" at bounding box center [444, 193] width 87 height 80
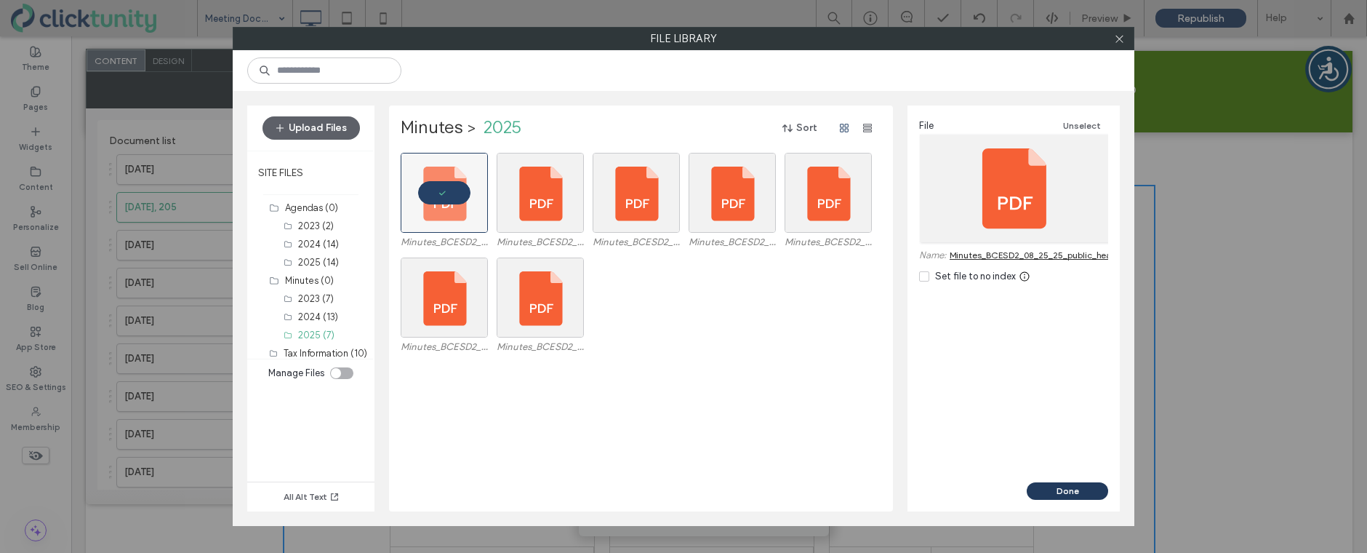
click at [1062, 490] on button "Done" at bounding box center [1067, 490] width 81 height 17
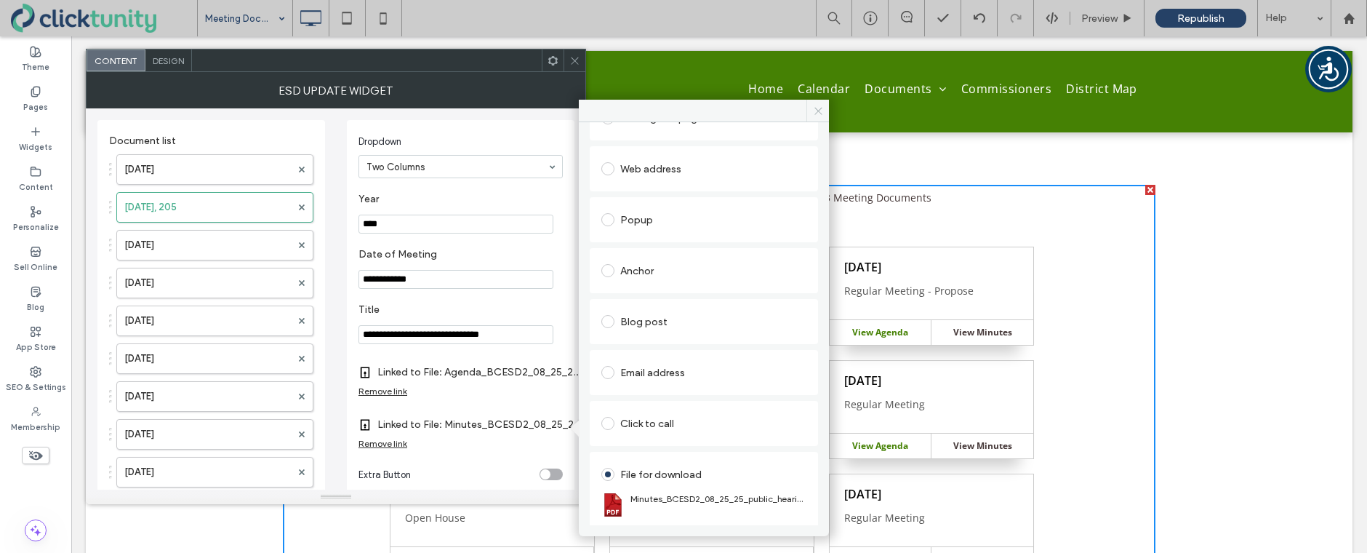
click at [820, 117] on span at bounding box center [818, 111] width 23 height 22
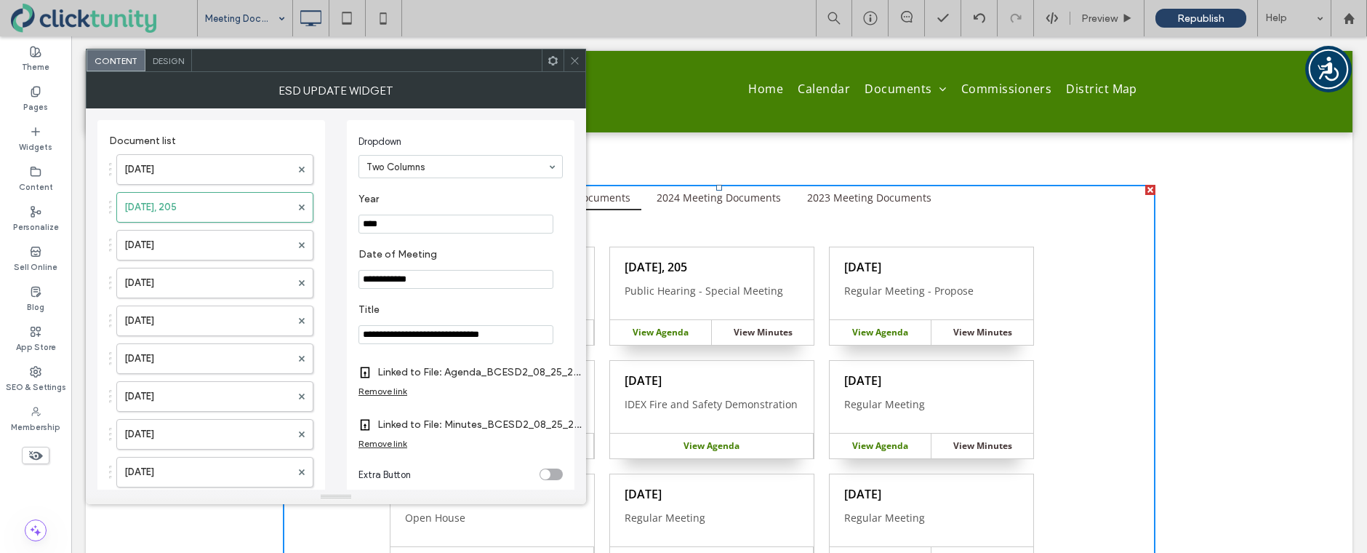
click at [578, 64] on use at bounding box center [574, 60] width 7 height 7
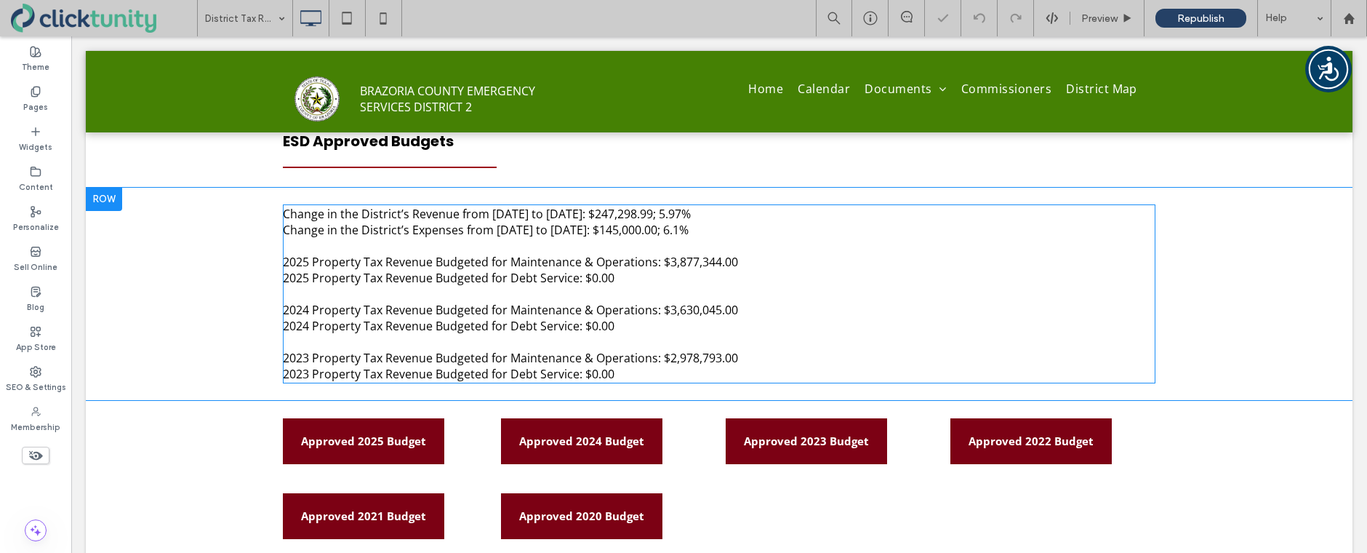
scroll to position [646, 0]
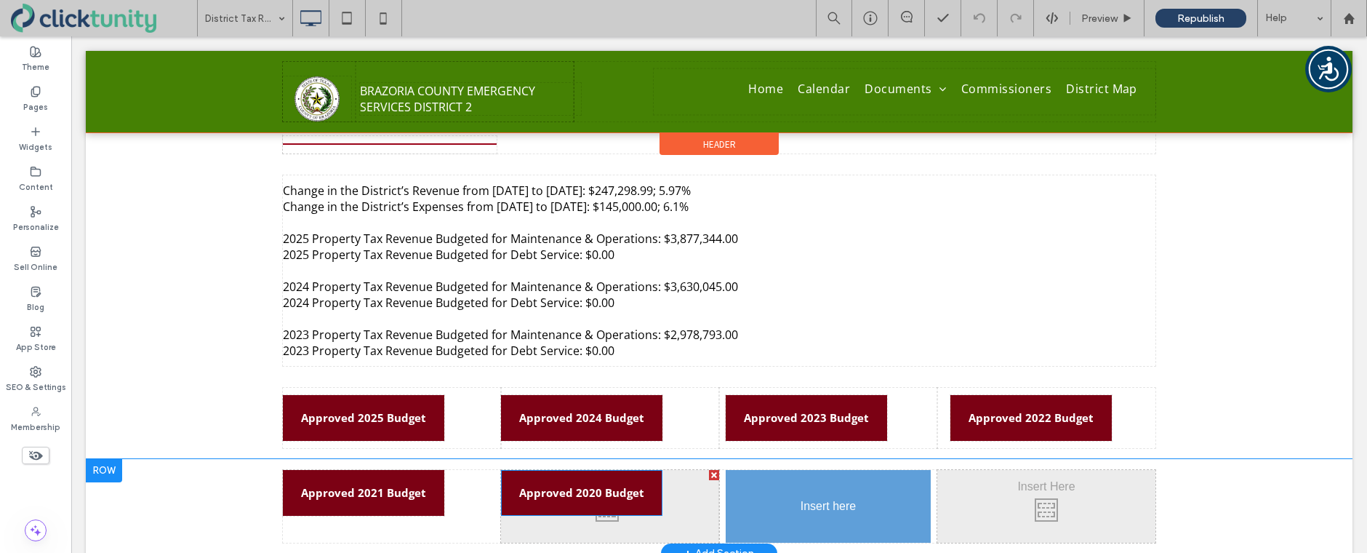
drag, startPoint x: 592, startPoint y: 497, endPoint x: 815, endPoint y: 496, distance: 223.3
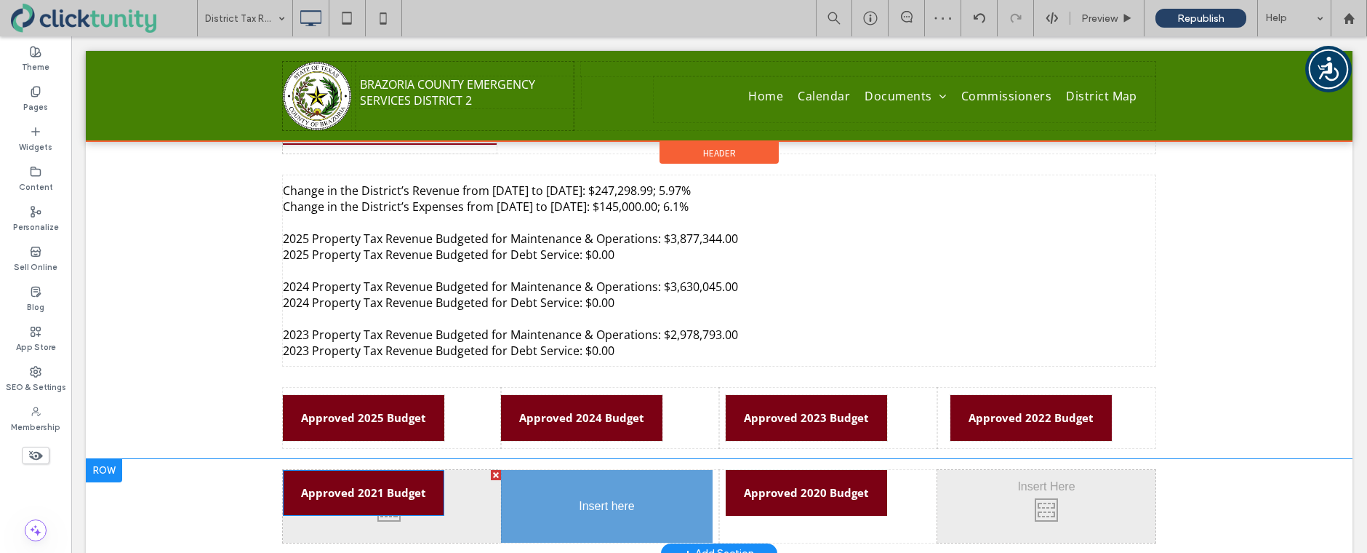
drag, startPoint x: 343, startPoint y: 502, endPoint x: 562, endPoint y: 501, distance: 218.9
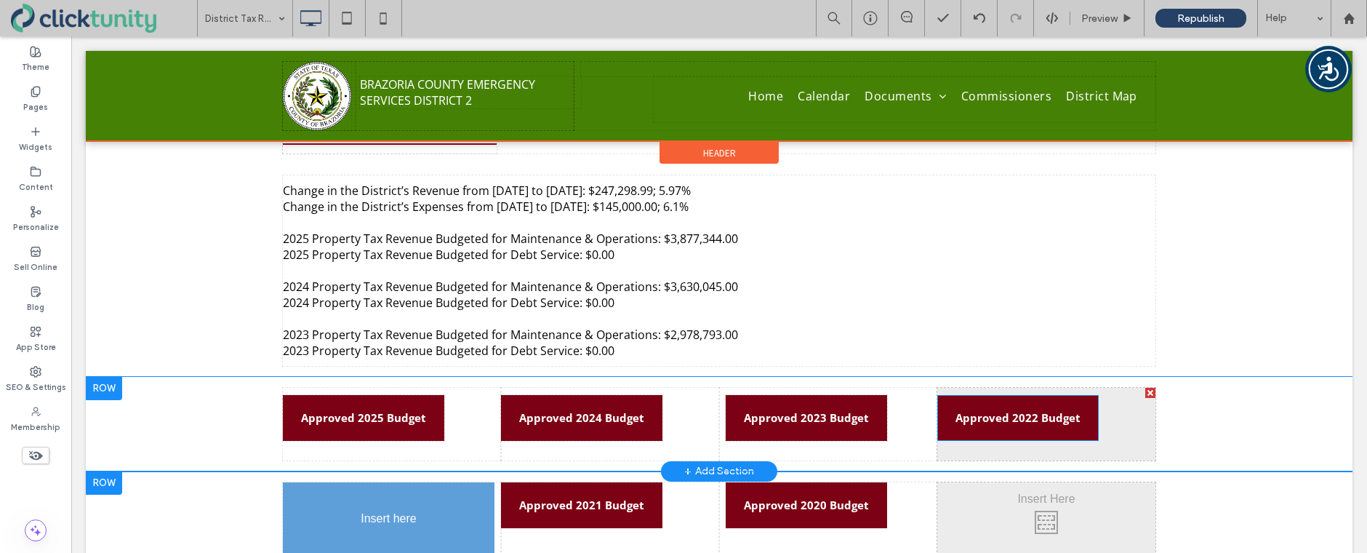
drag, startPoint x: 986, startPoint y: 428, endPoint x: 402, endPoint y: 554, distance: 597.5
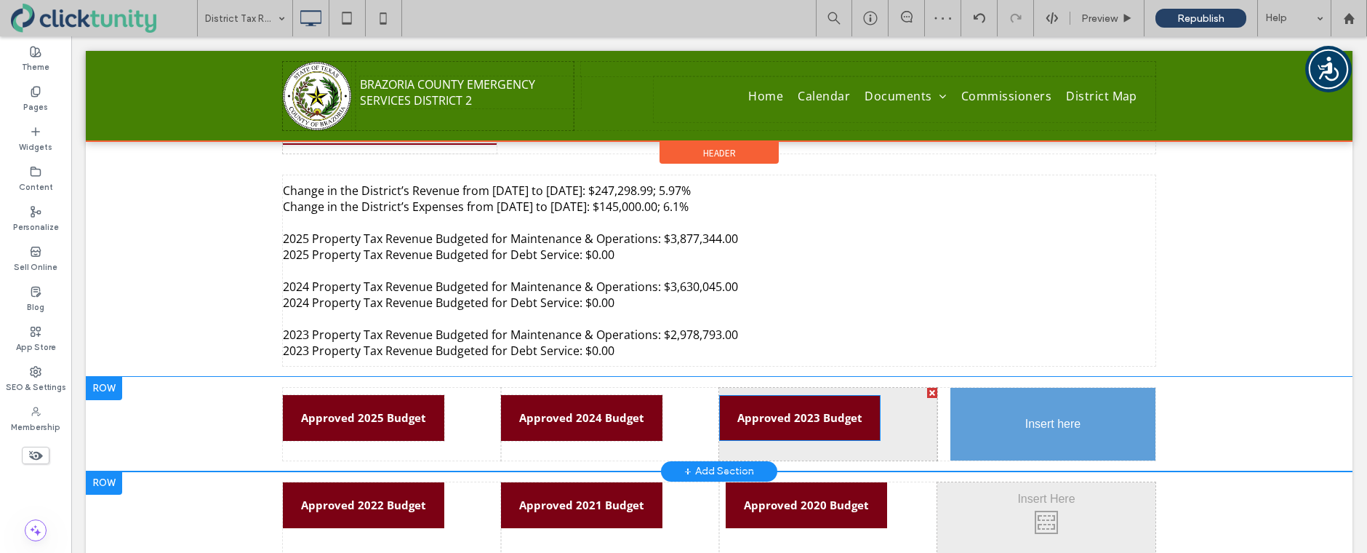
drag, startPoint x: 795, startPoint y: 426, endPoint x: 1090, endPoint y: 454, distance: 296.7
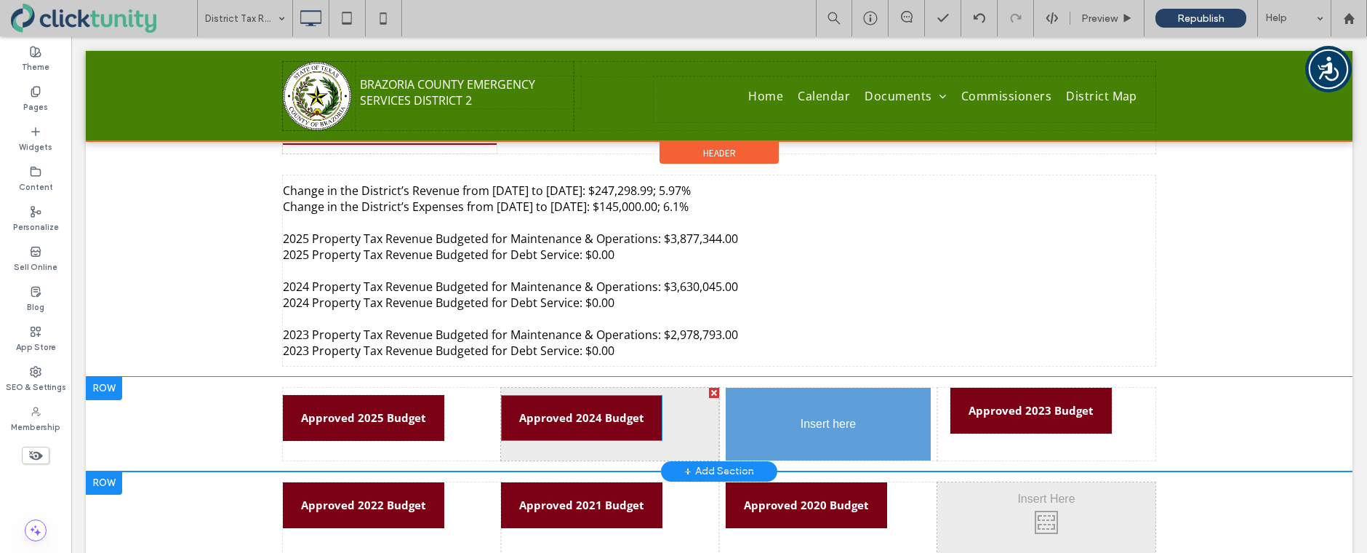
drag, startPoint x: 606, startPoint y: 419, endPoint x: 830, endPoint y: 412, distance: 224.1
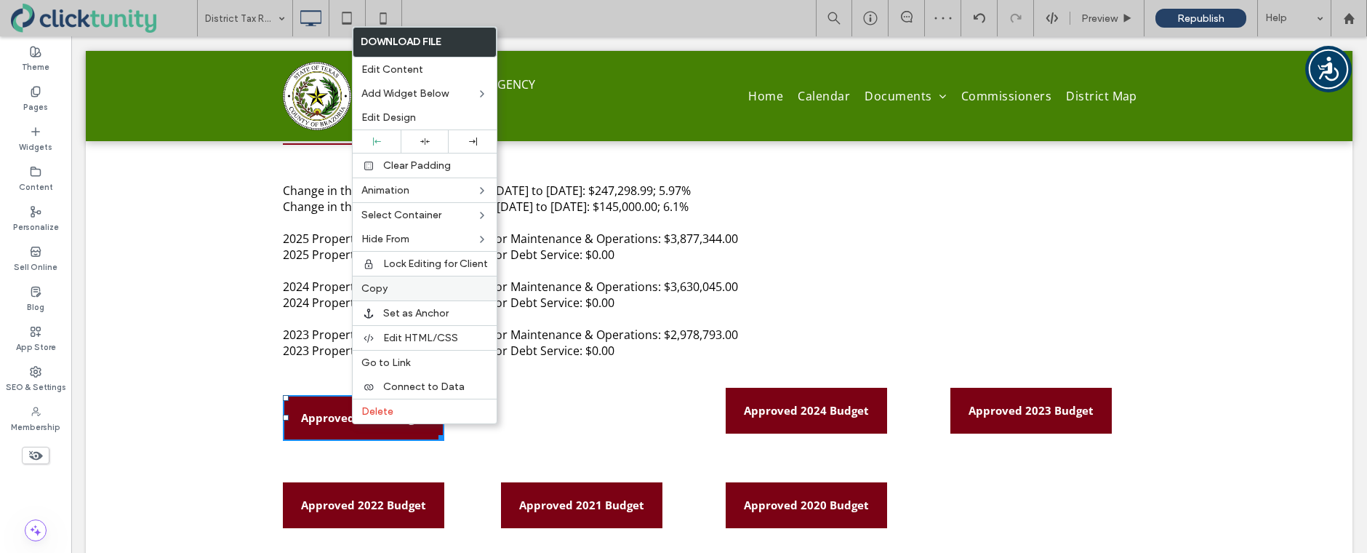
click at [389, 291] on label "Copy" at bounding box center [425, 288] width 127 height 12
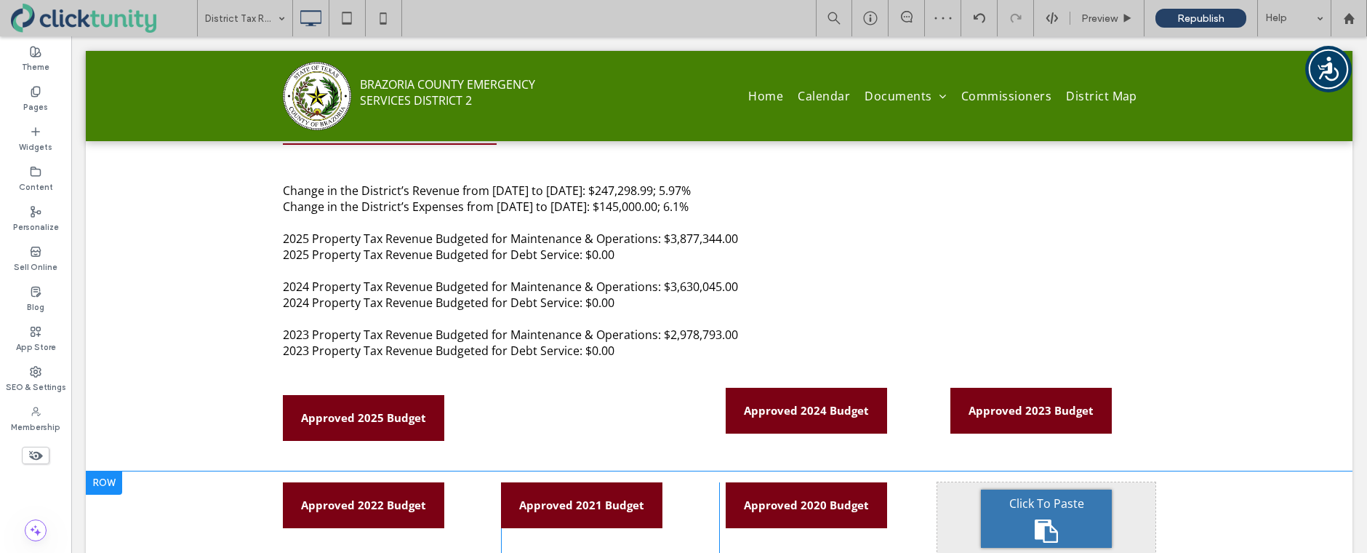
click at [559, 408] on div "Click To Paste" at bounding box center [610, 424] width 131 height 58
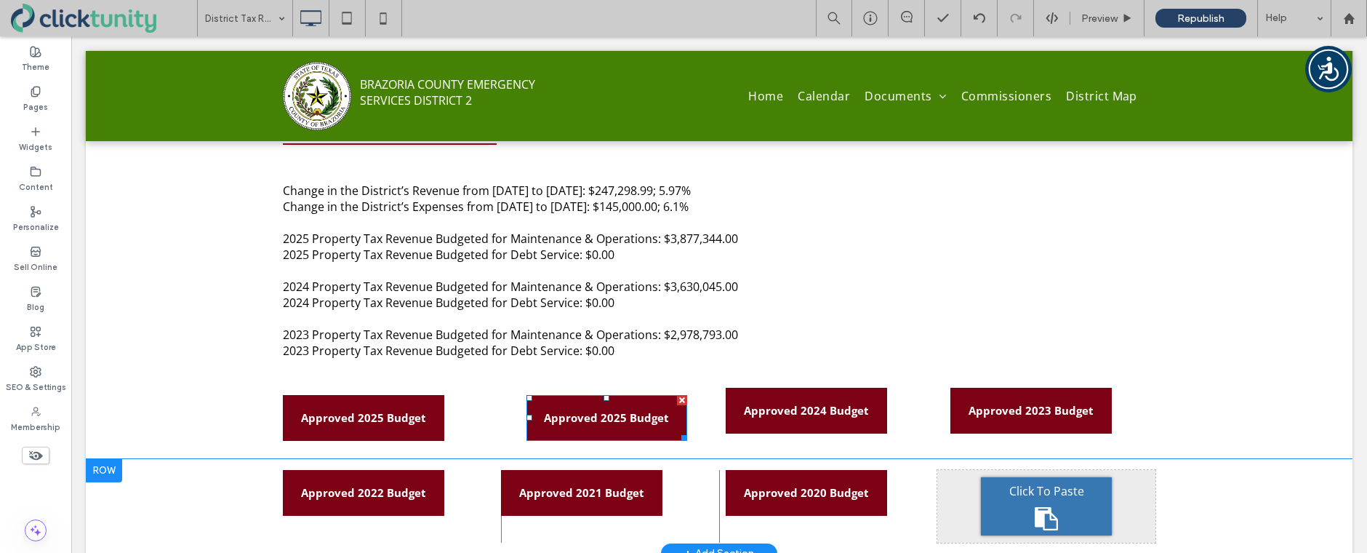
click at [596, 407] on span "Approved 2025 Budget" at bounding box center [606, 418] width 125 height 38
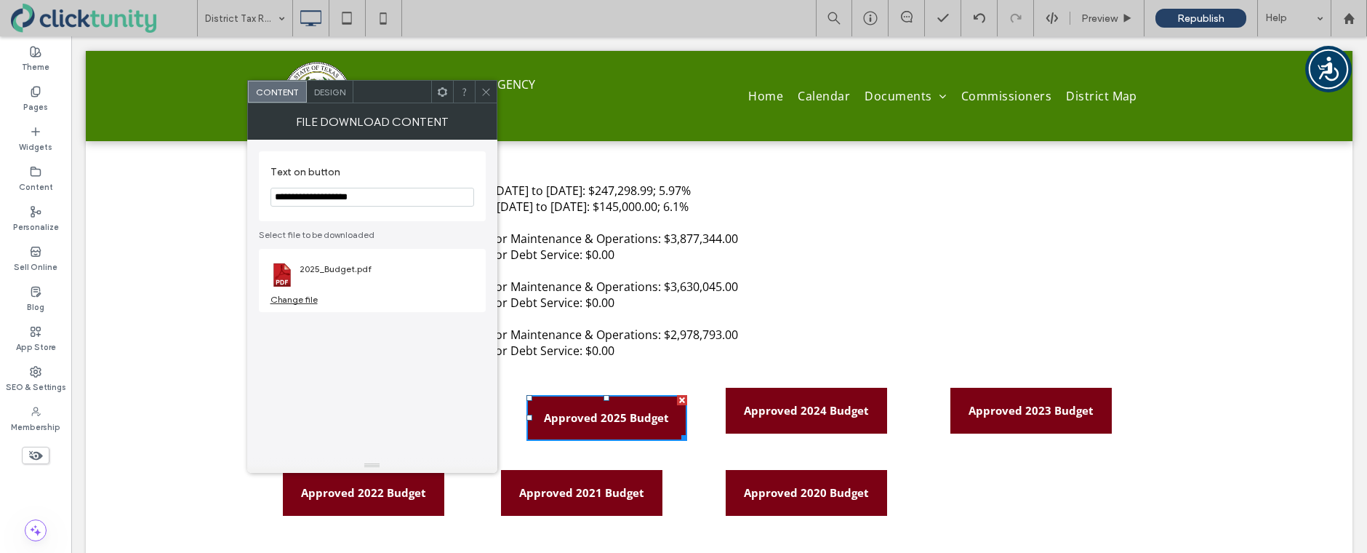
click at [607, 398] on div at bounding box center [607, 398] width 6 height 6
click at [487, 100] on span at bounding box center [486, 92] width 11 height 22
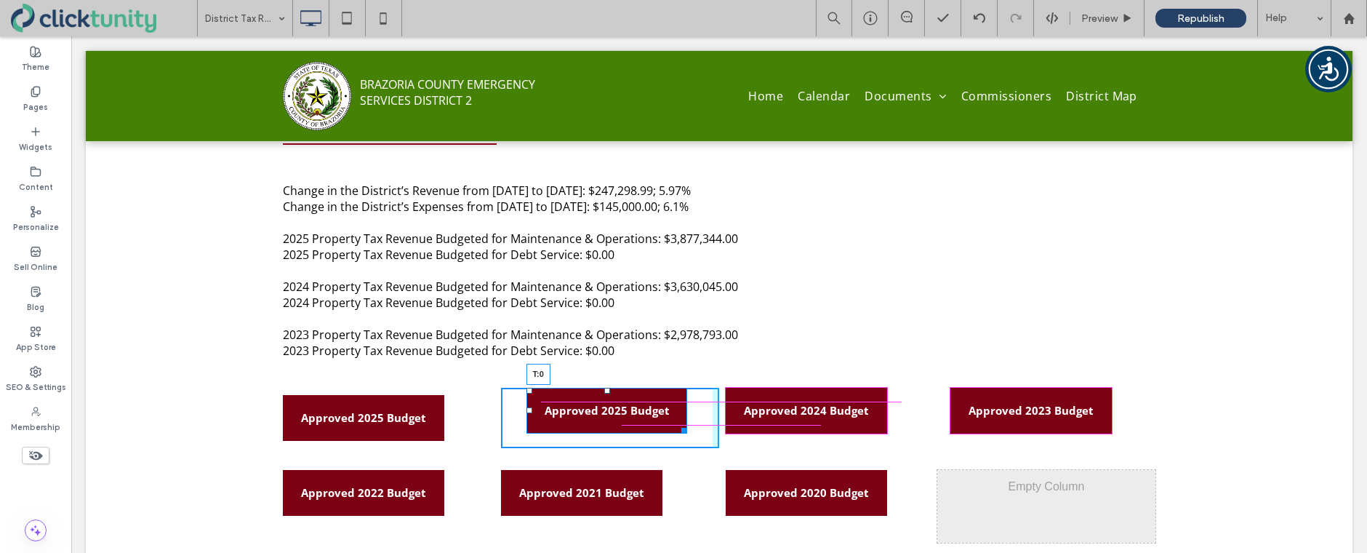
click at [607, 391] on div at bounding box center [607, 391] width 6 height 6
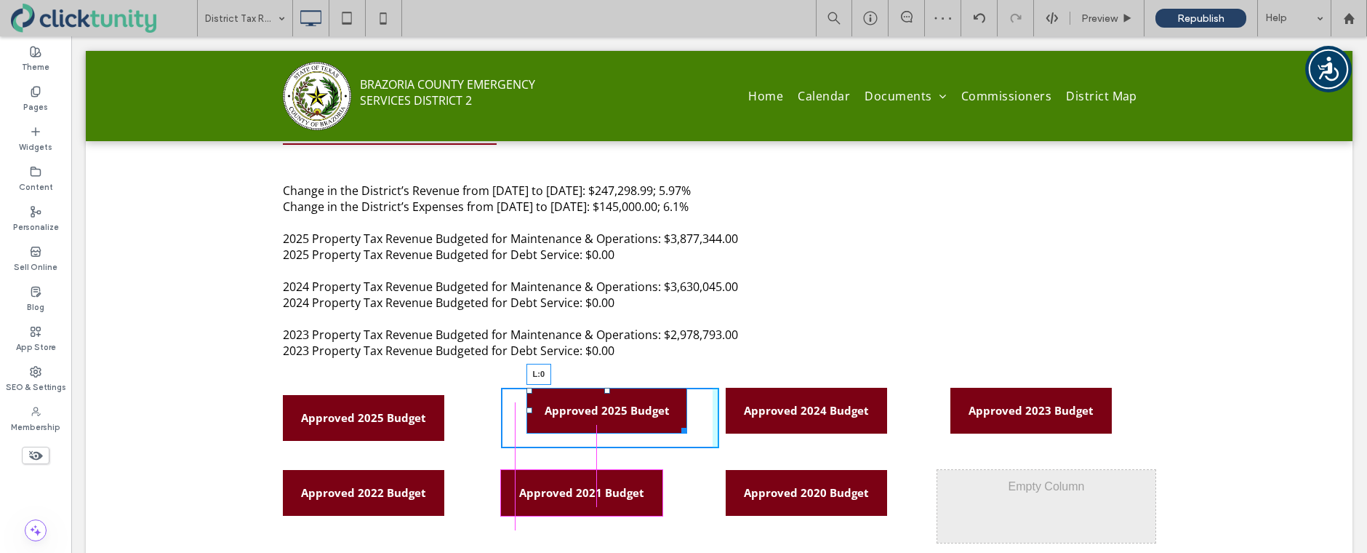
drag, startPoint x: 530, startPoint y: 412, endPoint x: 572, endPoint y: 446, distance: 54.9
click at [527, 410] on div at bounding box center [530, 410] width 6 height 6
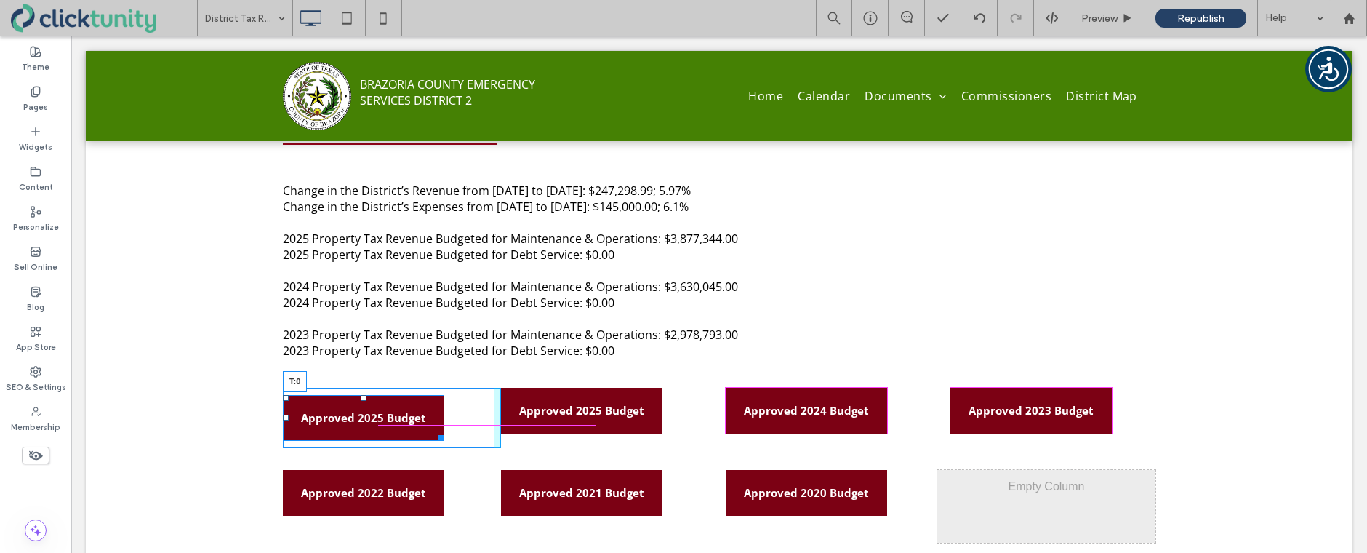
click at [363, 394] on div "Approved 2025 Budget T:0 Click To Paste" at bounding box center [392, 418] width 218 height 60
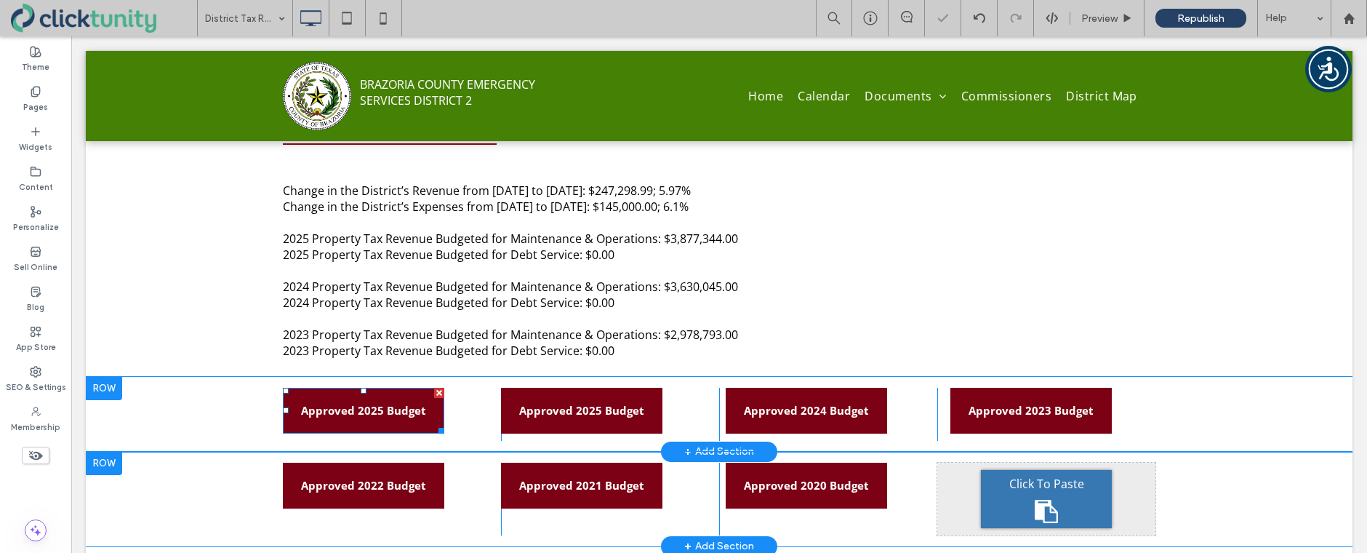
click at [350, 409] on span "Approved 2025 Budget" at bounding box center [363, 410] width 125 height 38
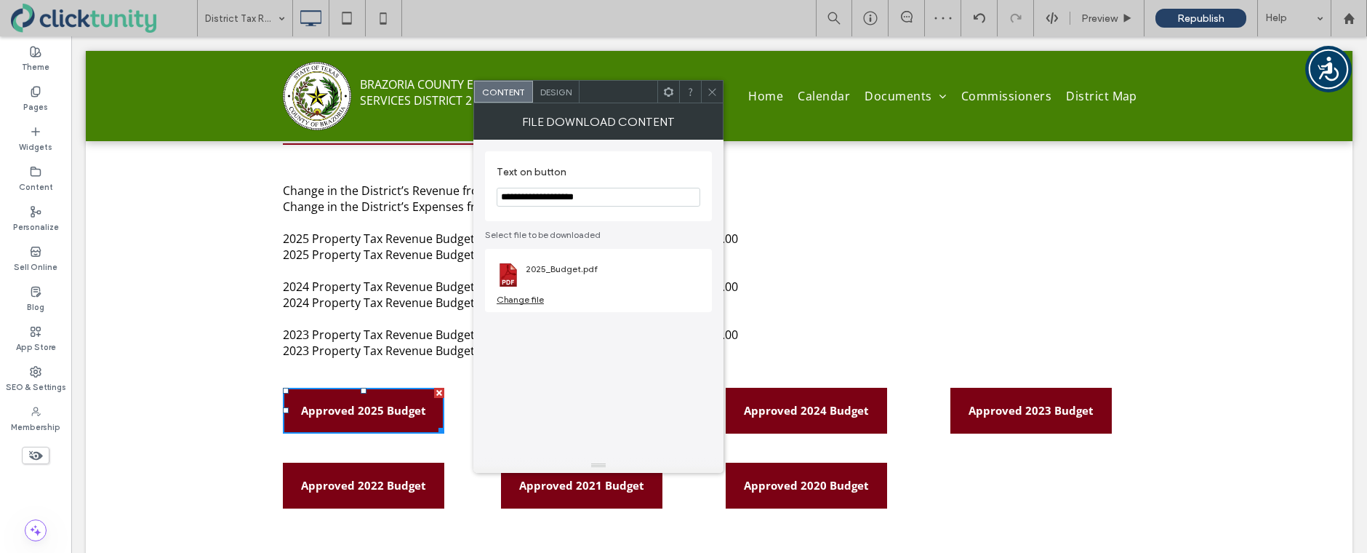
drag, startPoint x: 565, startPoint y: 196, endPoint x: 562, endPoint y: 220, distance: 24.3
click at [564, 197] on input "**********" at bounding box center [599, 197] width 204 height 19
type input "**********"
click at [523, 301] on div "Change file" at bounding box center [520, 299] width 47 height 11
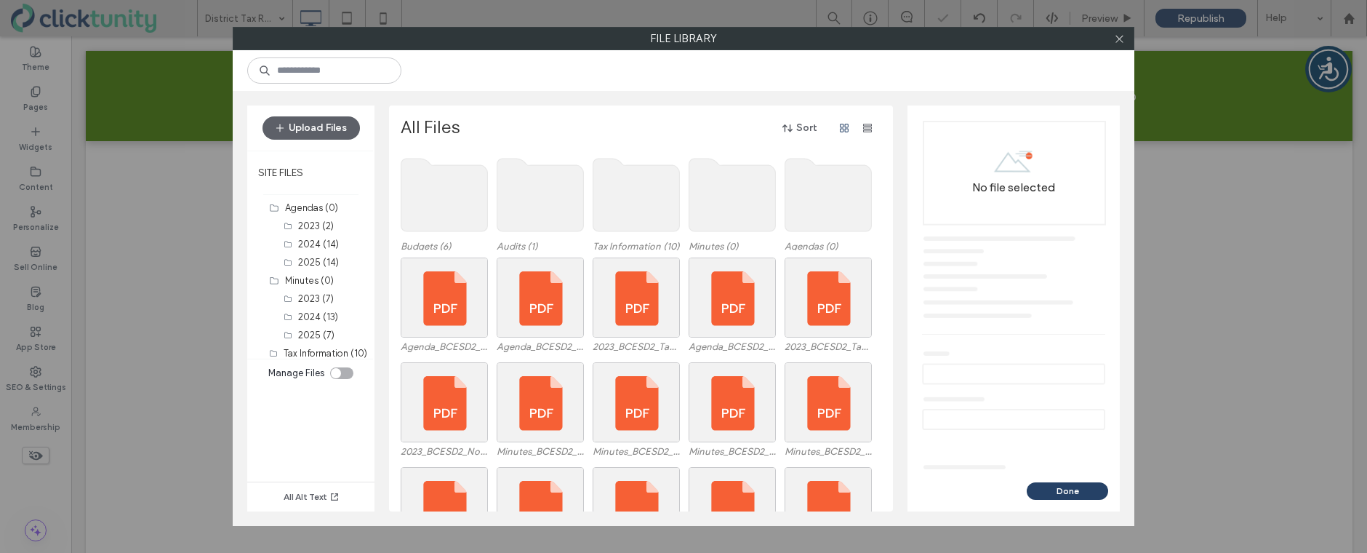
click at [471, 218] on use at bounding box center [445, 195] width 87 height 73
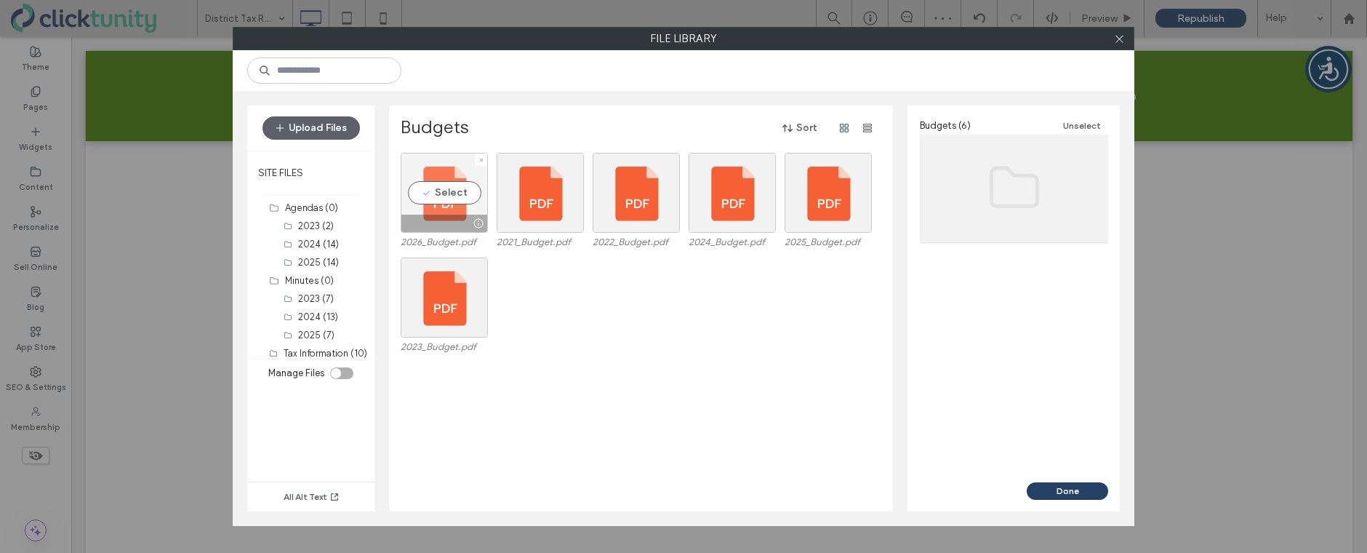
click at [450, 199] on div "Select" at bounding box center [444, 193] width 87 height 80
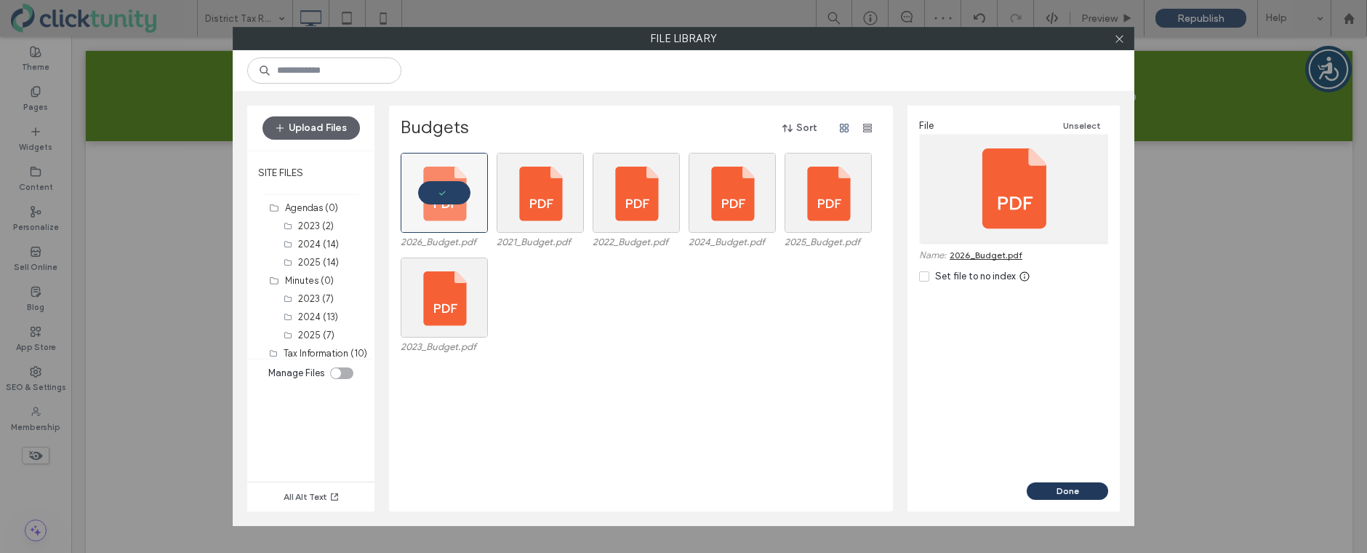
click at [1038, 491] on button "Done" at bounding box center [1067, 490] width 81 height 17
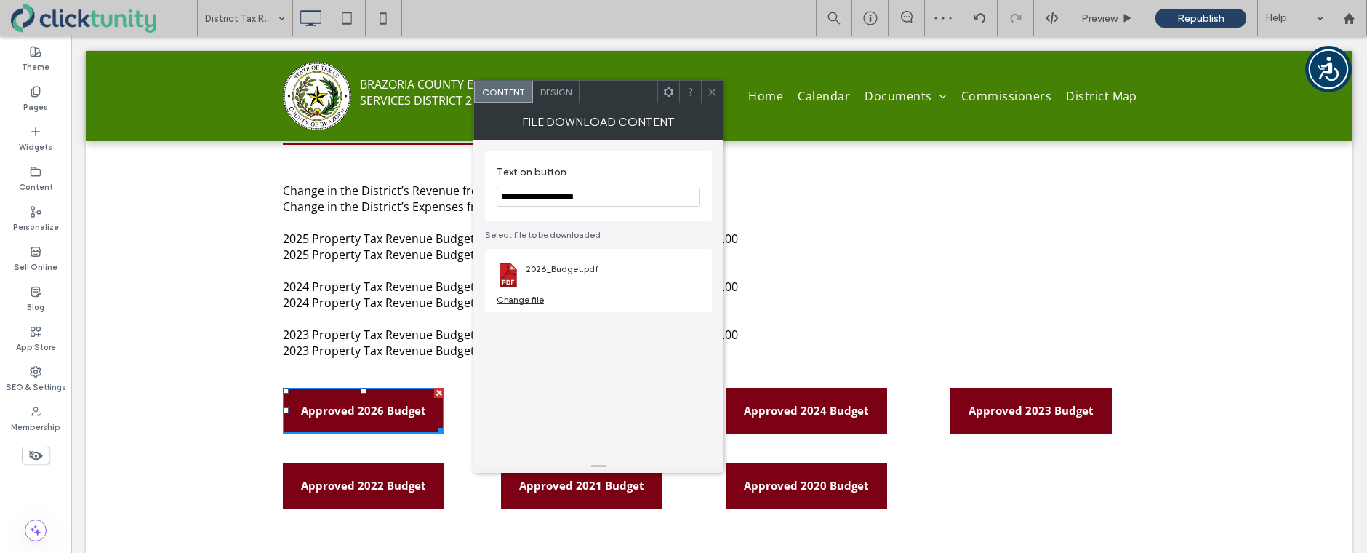
click at [716, 97] on span at bounding box center [712, 92] width 11 height 22
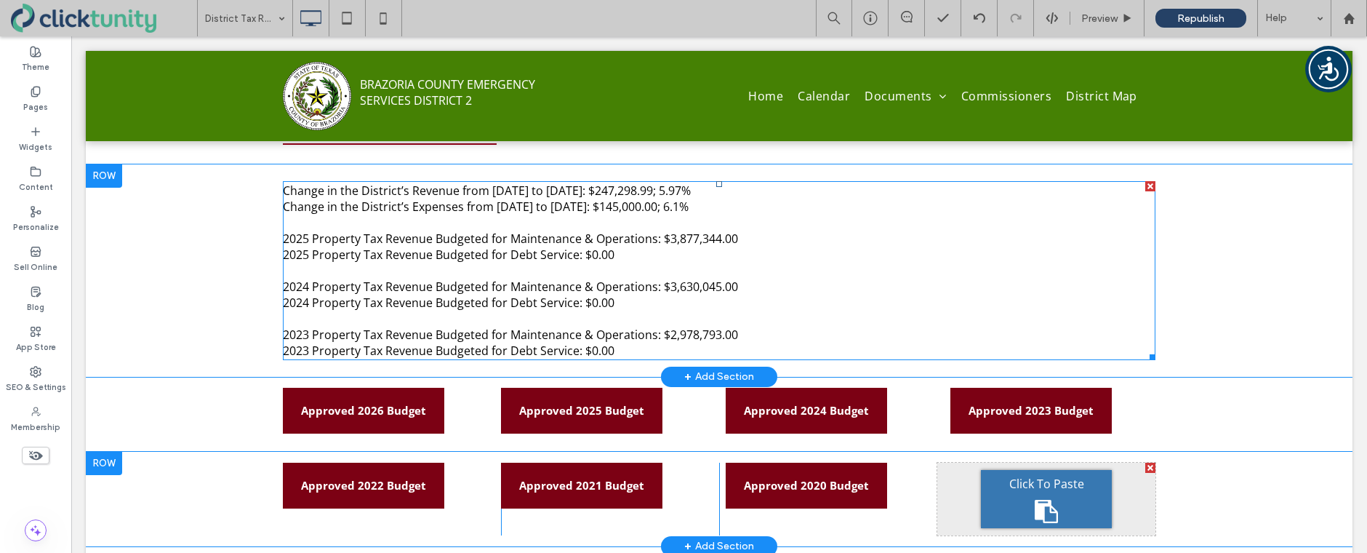
click at [309, 337] on span "2023 Property Tax Revenue Budgeted for Maintenance & Operations: $2,978,793.00" at bounding box center [510, 335] width 455 height 16
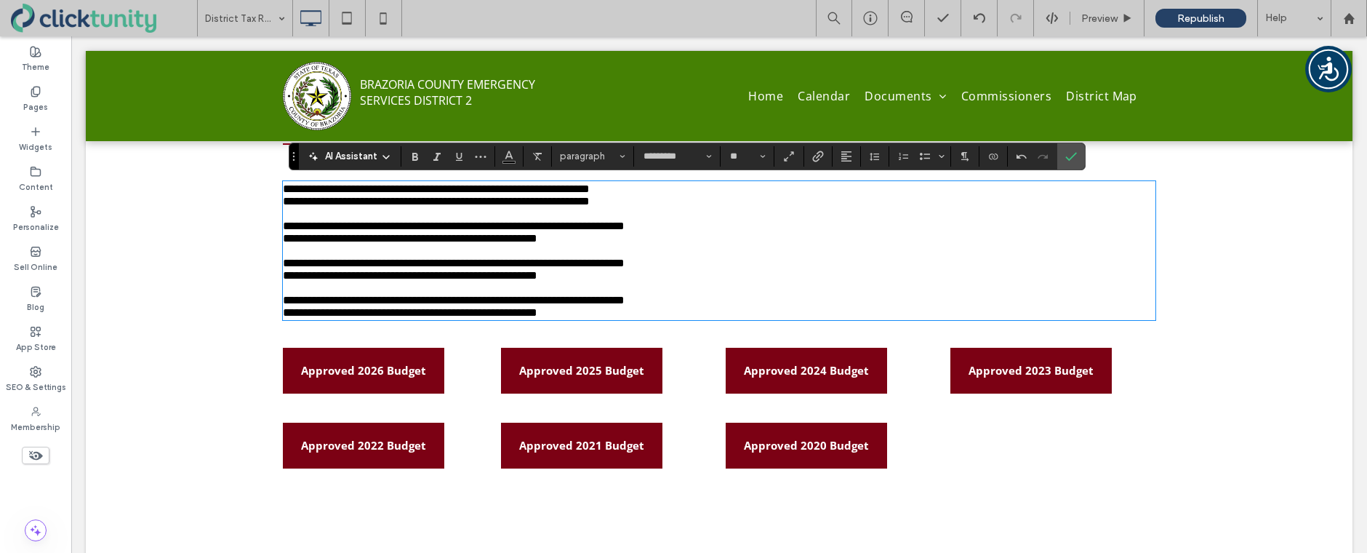
click at [307, 305] on span "**********" at bounding box center [454, 300] width 342 height 11
click at [308, 305] on span "**********" at bounding box center [454, 300] width 342 height 11
click at [308, 318] on span "**********" at bounding box center [410, 312] width 255 height 11
click at [308, 268] on span "**********" at bounding box center [454, 262] width 342 height 11
click at [308, 281] on span "**********" at bounding box center [410, 275] width 255 height 11
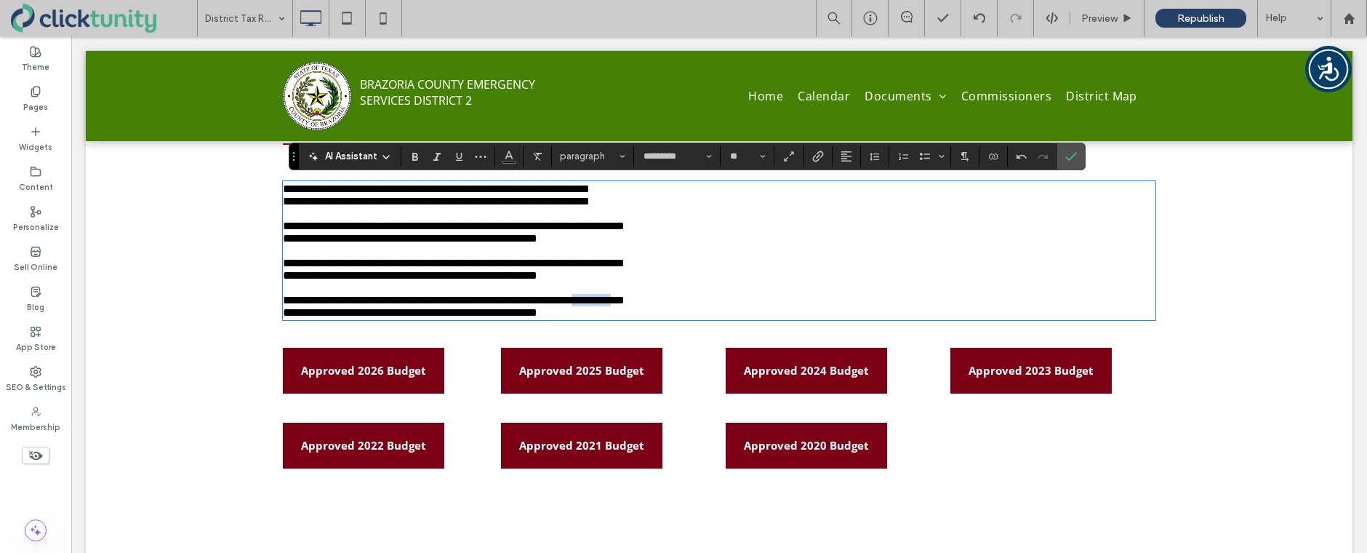
drag, startPoint x: 668, startPoint y: 335, endPoint x: 713, endPoint y: 345, distance: 45.5
click at [625, 305] on span "**********" at bounding box center [454, 300] width 342 height 11
drag, startPoint x: 670, startPoint y: 287, endPoint x: 716, endPoint y: 288, distance: 45.8
click at [625, 268] on span "**********" at bounding box center [454, 262] width 342 height 11
click at [309, 231] on span "**********" at bounding box center [454, 225] width 342 height 11
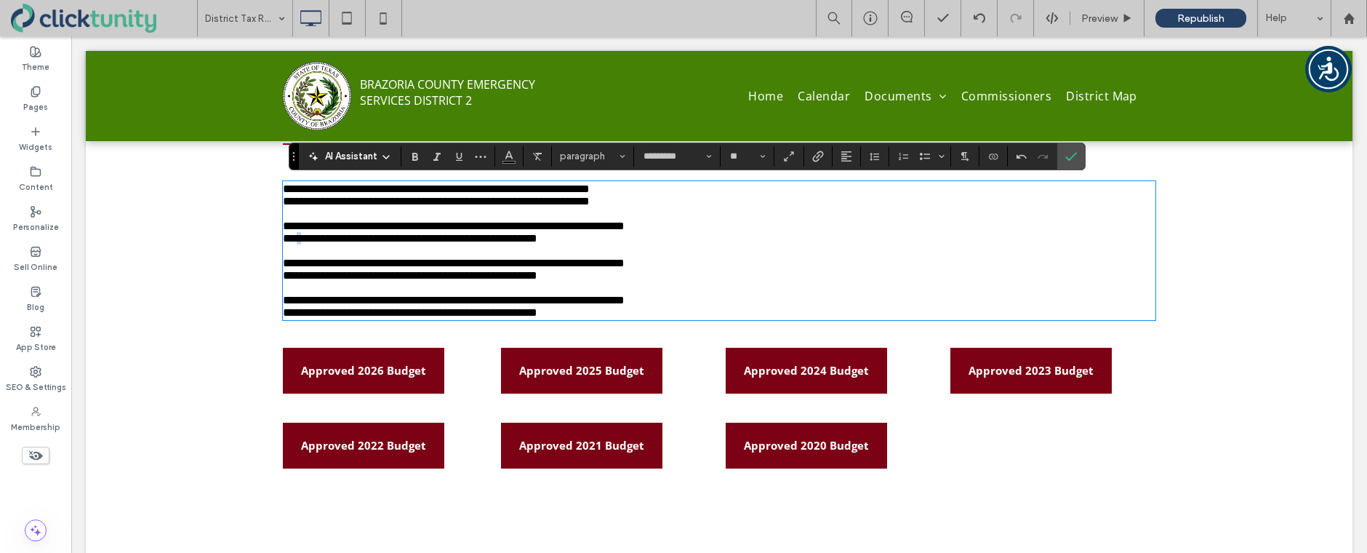
click at [308, 244] on span "**********" at bounding box center [410, 238] width 255 height 11
drag, startPoint x: 669, startPoint y: 240, endPoint x: 716, endPoint y: 241, distance: 47.3
click at [625, 231] on span "**********" at bounding box center [454, 225] width 342 height 11
drag, startPoint x: 630, startPoint y: 192, endPoint x: 575, endPoint y: 207, distance: 57.4
click at [574, 193] on span "**********" at bounding box center [436, 188] width 307 height 11
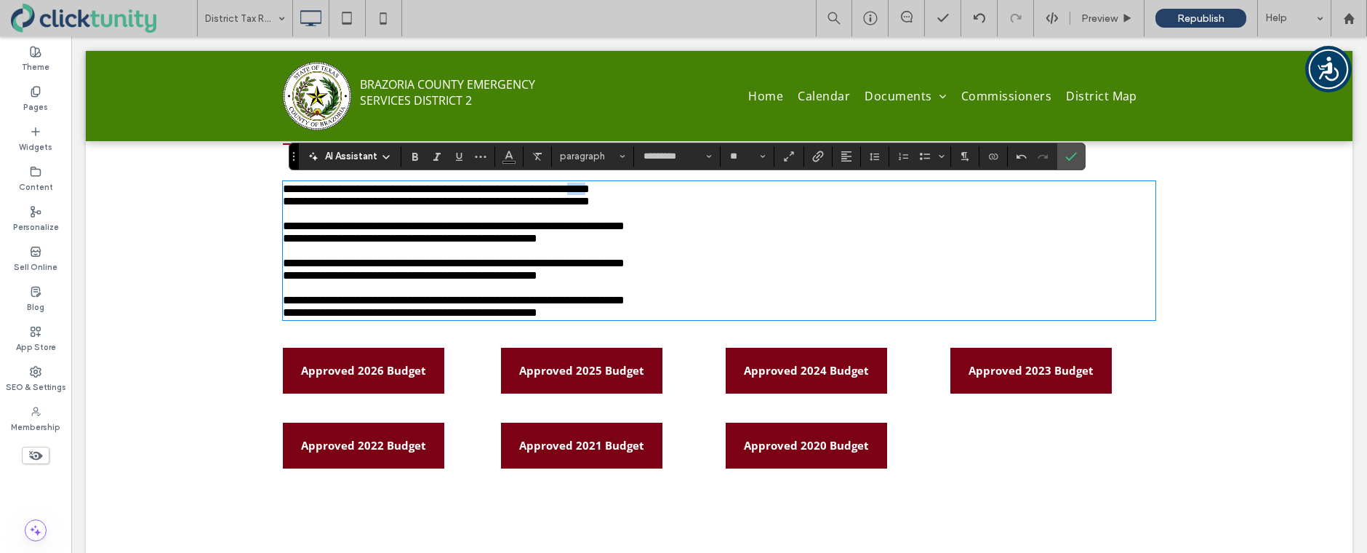
drag, startPoint x: 640, startPoint y: 193, endPoint x: 658, endPoint y: 193, distance: 17.5
click at [590, 193] on span "**********" at bounding box center [436, 188] width 307 height 11
drag, startPoint x: 578, startPoint y: 209, endPoint x: 633, endPoint y: 212, distance: 54.6
click at [590, 207] on span "**********" at bounding box center [436, 201] width 307 height 11
drag, startPoint x: 654, startPoint y: 207, endPoint x: 666, endPoint y: 208, distance: 12.5
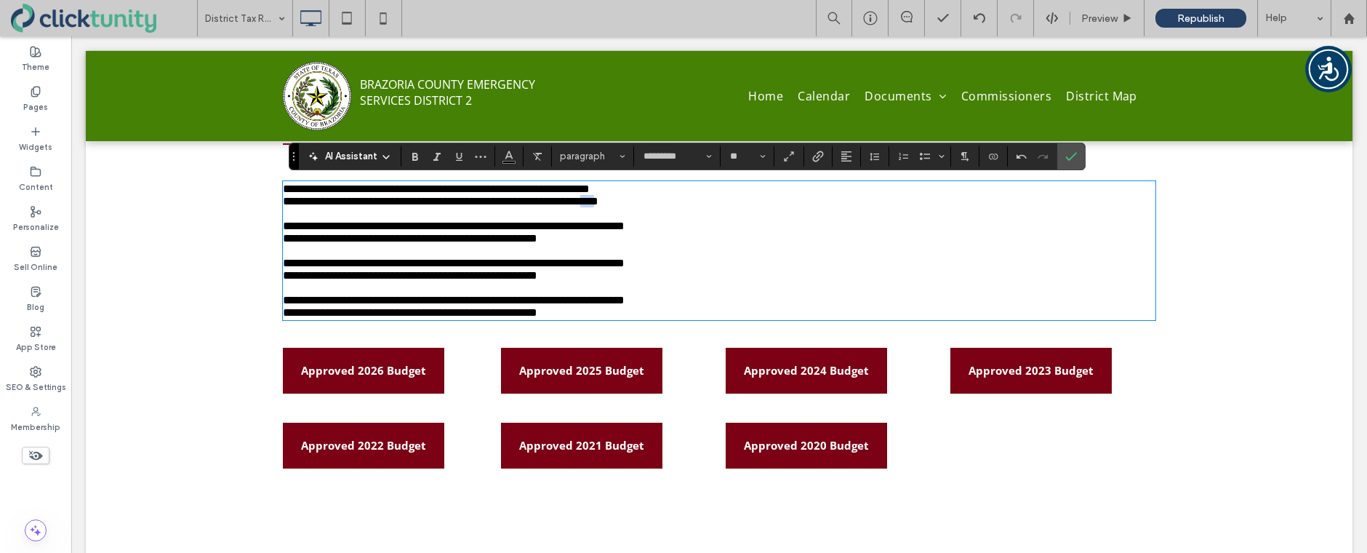
click at [599, 207] on span "**********" at bounding box center [441, 201] width 316 height 11
click at [1072, 161] on icon "Confirm" at bounding box center [1072, 157] width 12 height 12
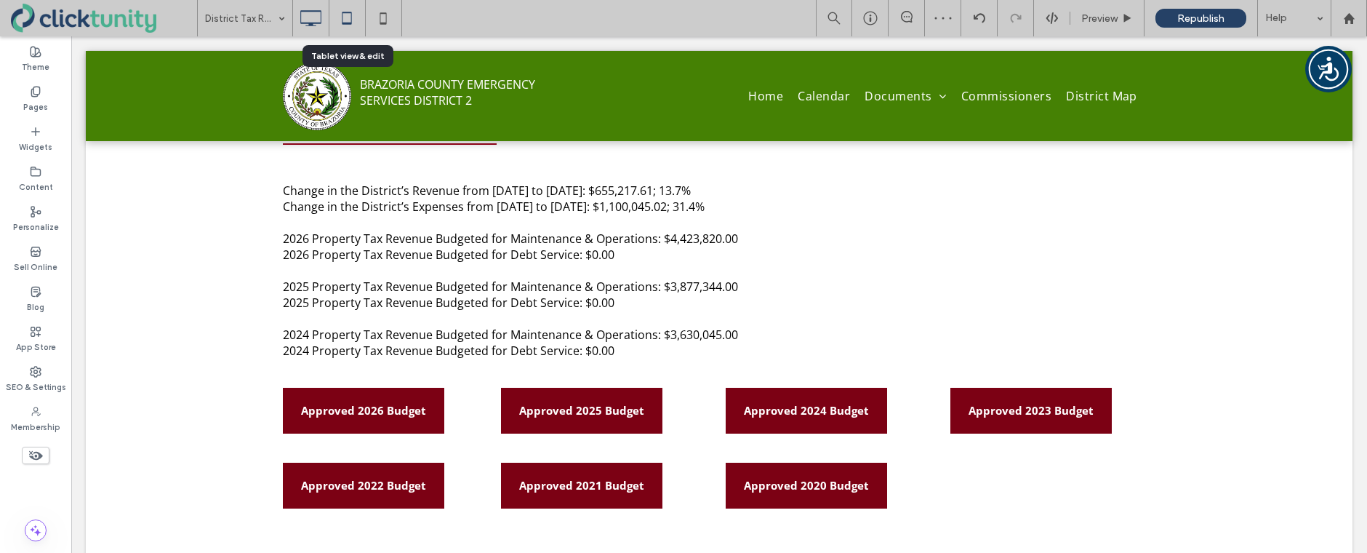
click at [343, 15] on icon at bounding box center [346, 18] width 29 height 29
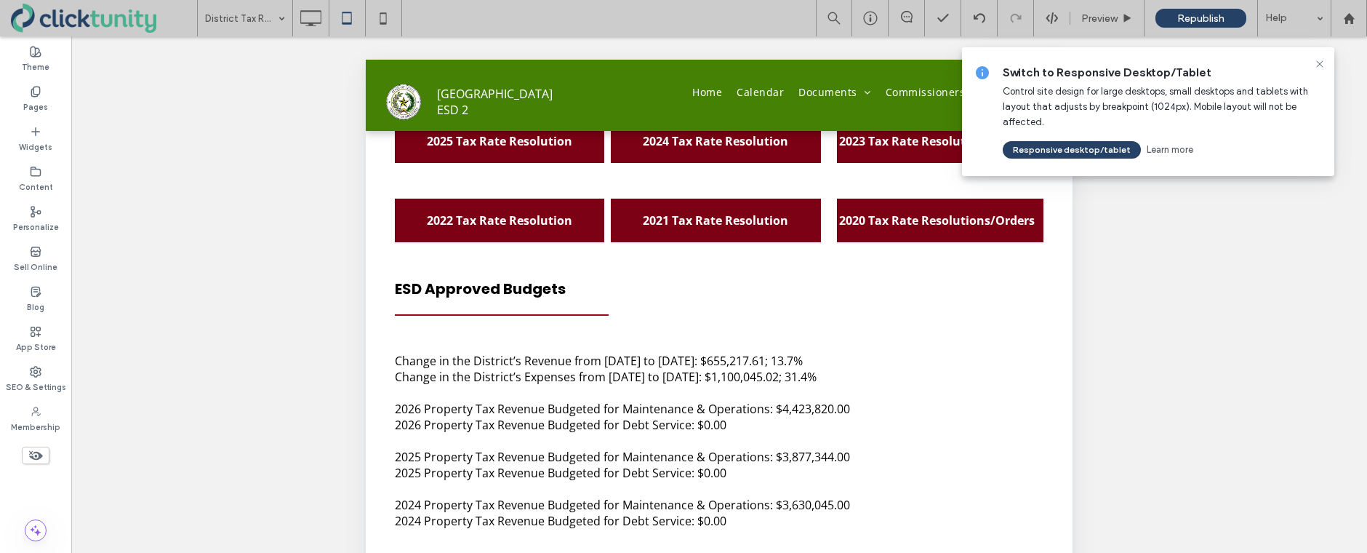
scroll to position [507, 0]
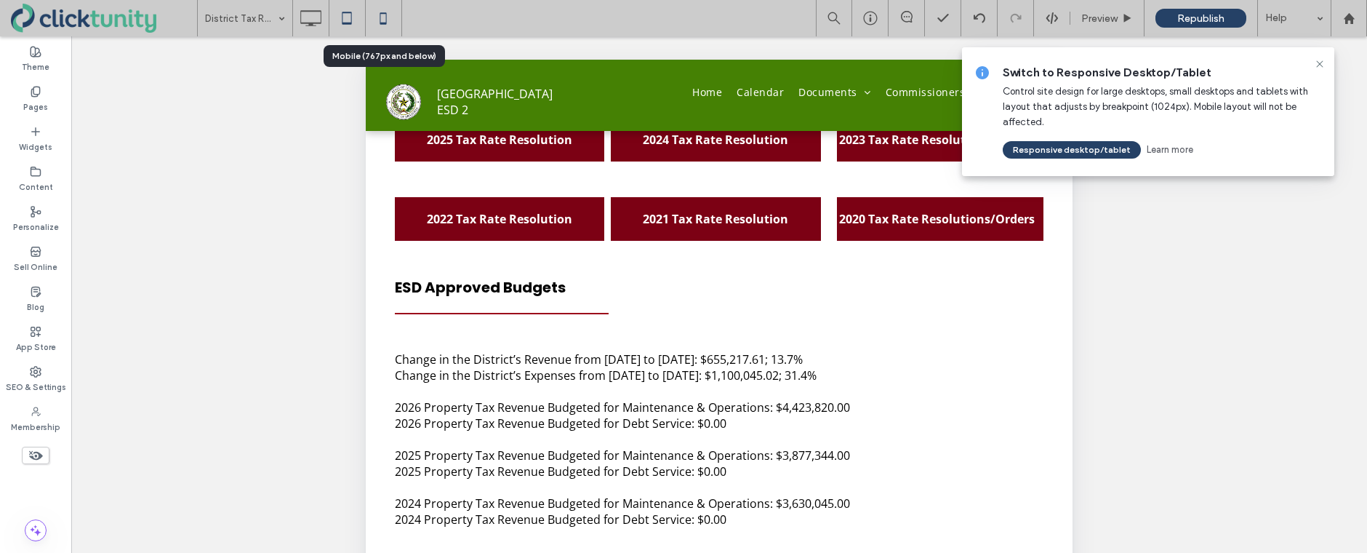
click at [380, 17] on use at bounding box center [383, 18] width 7 height 12
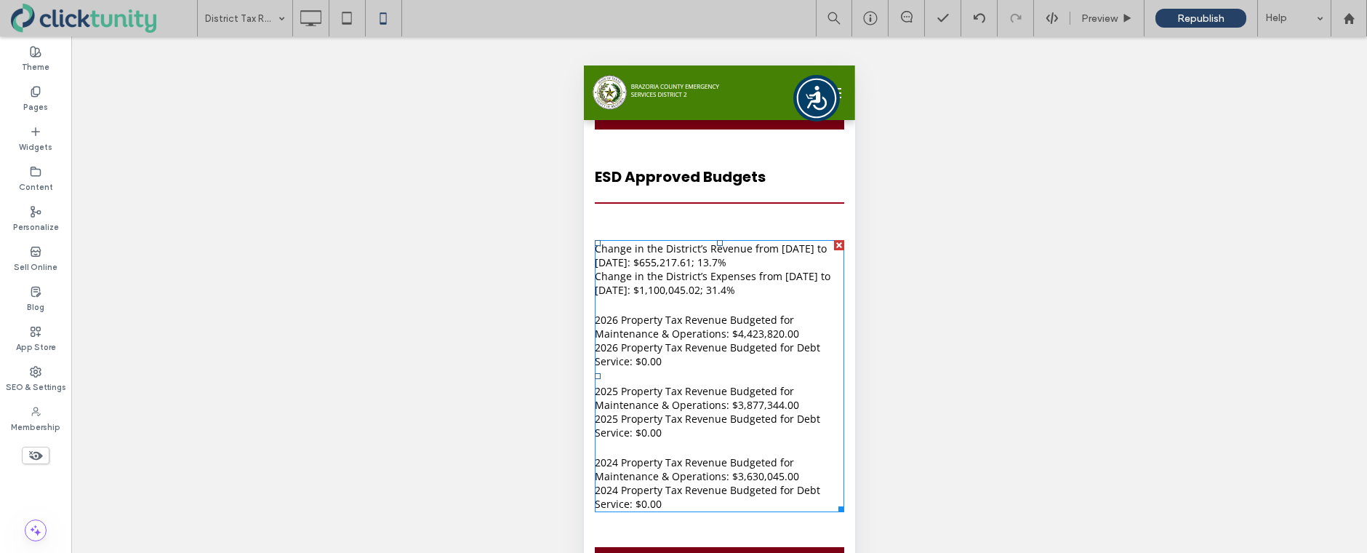
scroll to position [703, 0]
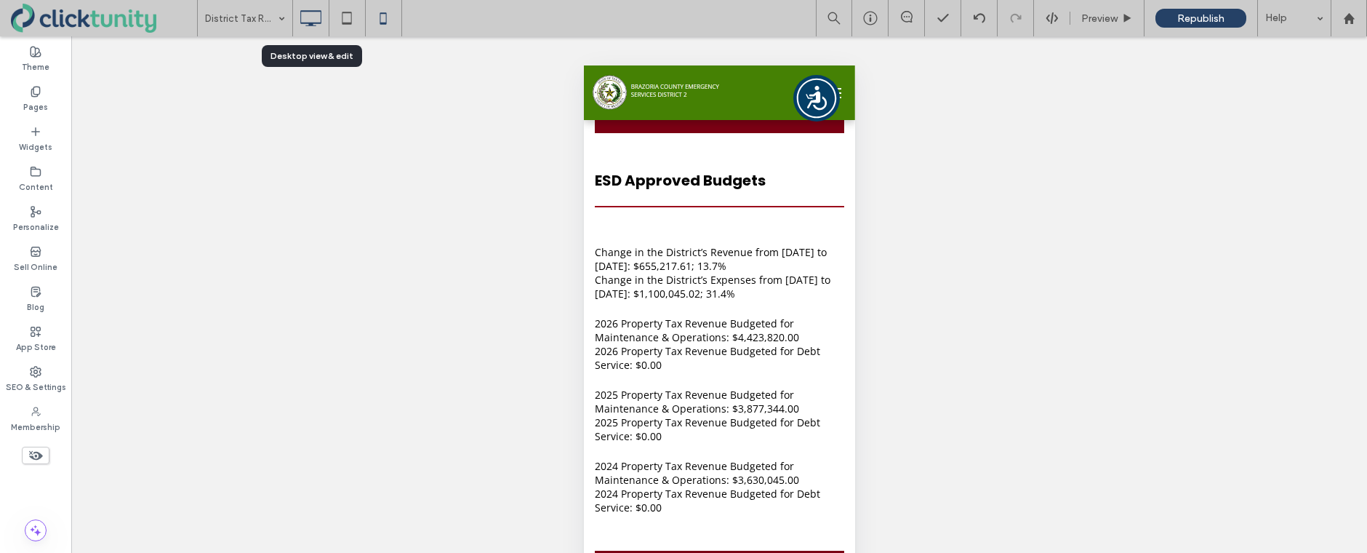
click at [319, 25] on icon at bounding box center [310, 18] width 29 height 29
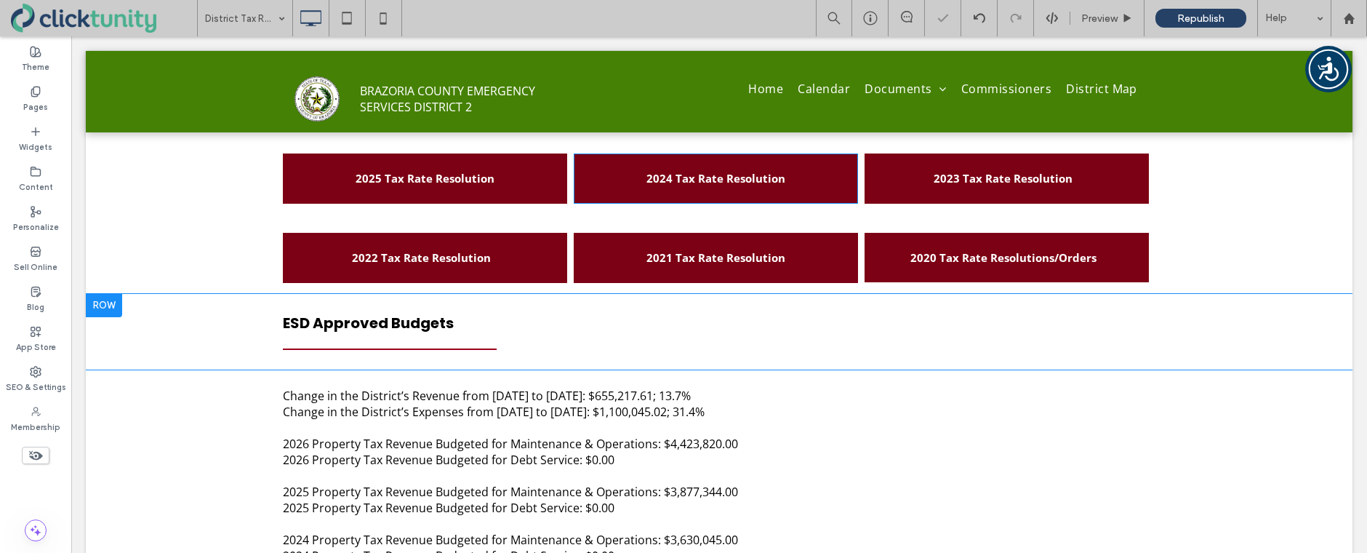
scroll to position [507, 0]
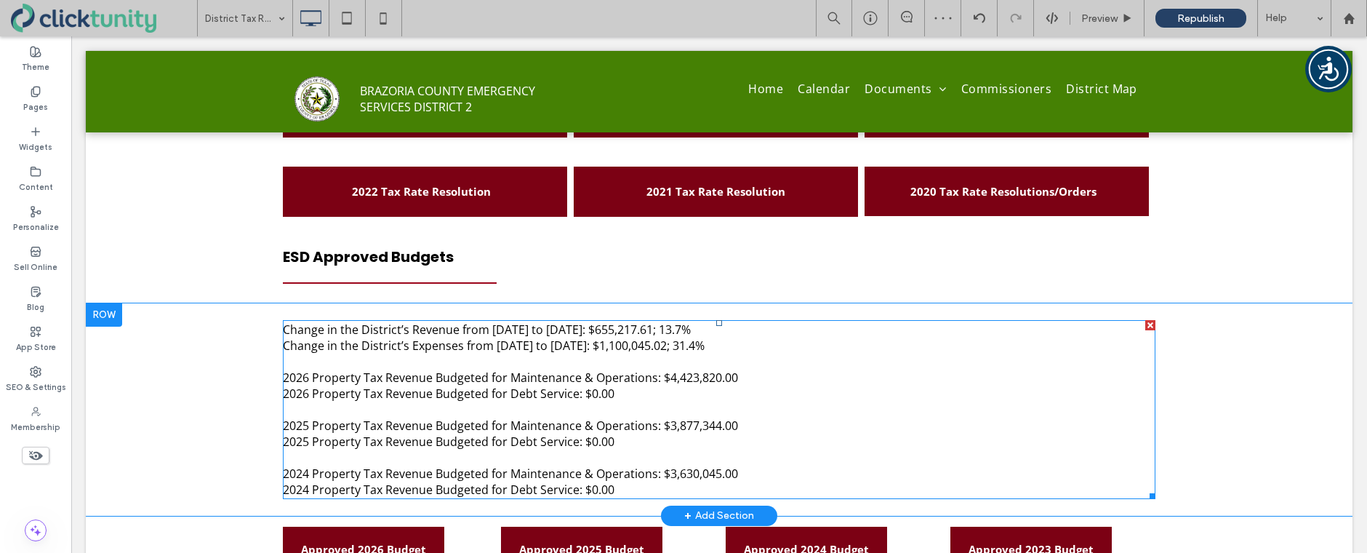
click at [498, 327] on span "Change in the District’s Revenue from 2024 to 2025: $655,217.61; 13.7%" at bounding box center [487, 329] width 408 height 16
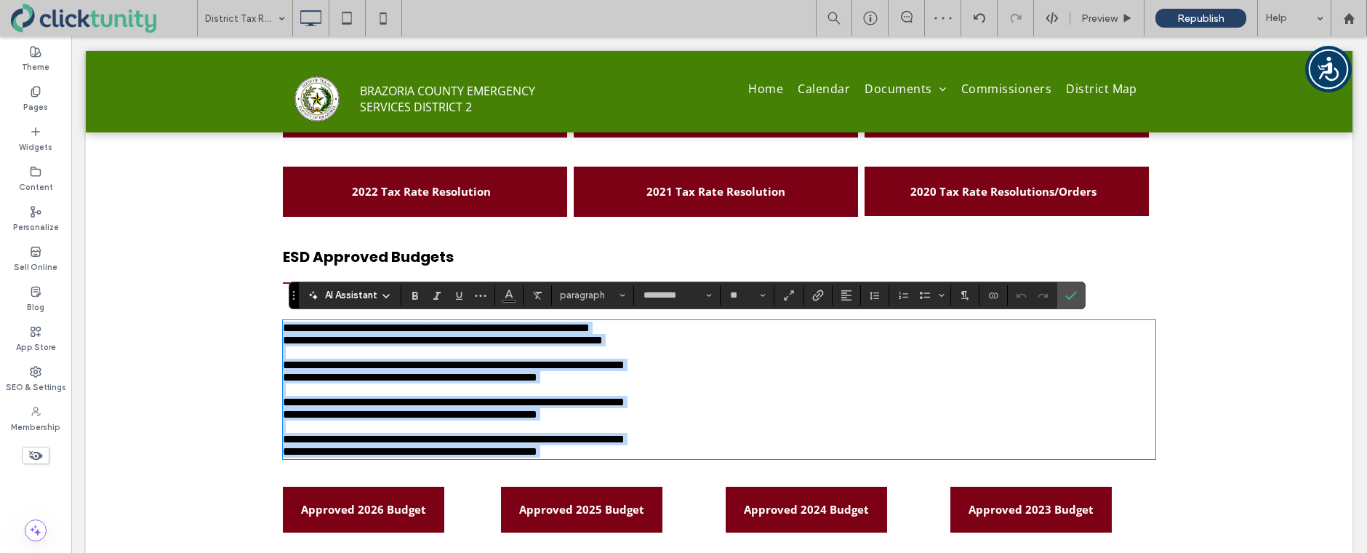
click at [509, 330] on span "**********" at bounding box center [436, 327] width 307 height 11
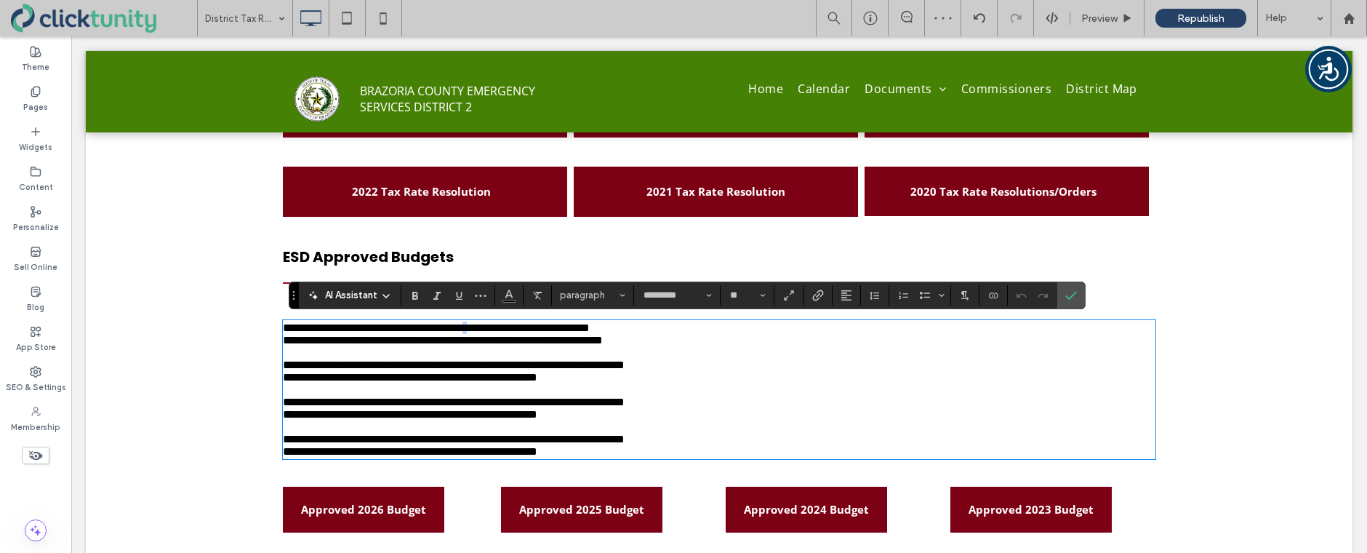
click at [515, 329] on span "**********" at bounding box center [436, 327] width 307 height 11
click at [518, 345] on span "**********" at bounding box center [443, 340] width 320 height 11
click at [557, 332] on span "**********" at bounding box center [436, 327] width 307 height 11
click at [562, 346] on span "**********" at bounding box center [443, 340] width 320 height 11
click at [1072, 301] on span "Confirm" at bounding box center [1072, 295] width 12 height 25
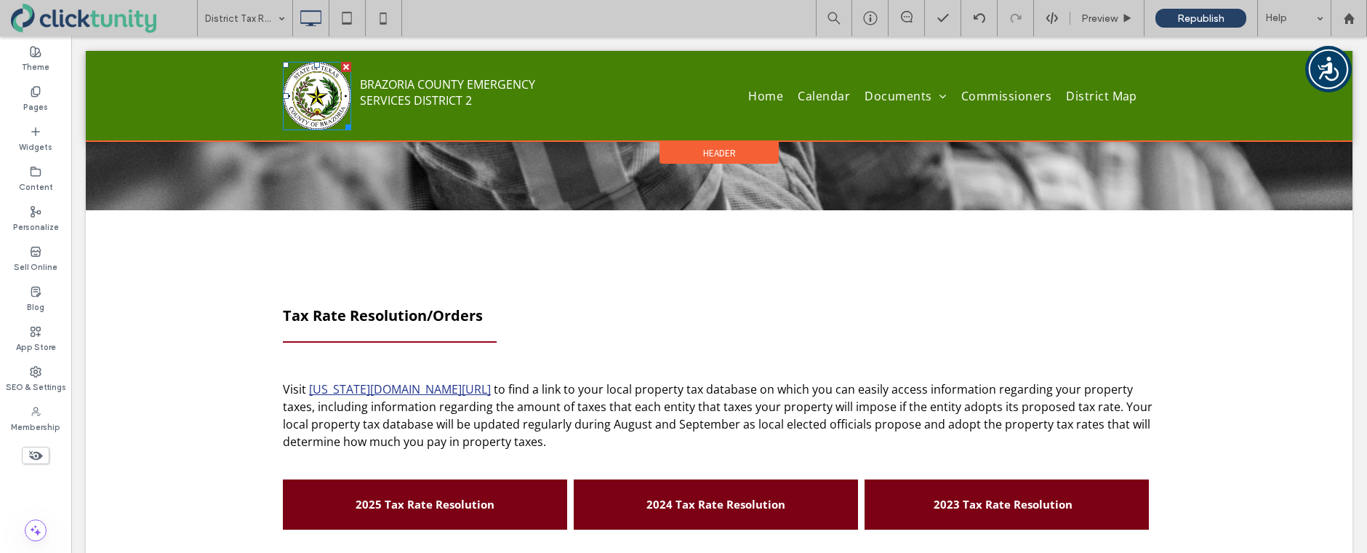
scroll to position [0, 0]
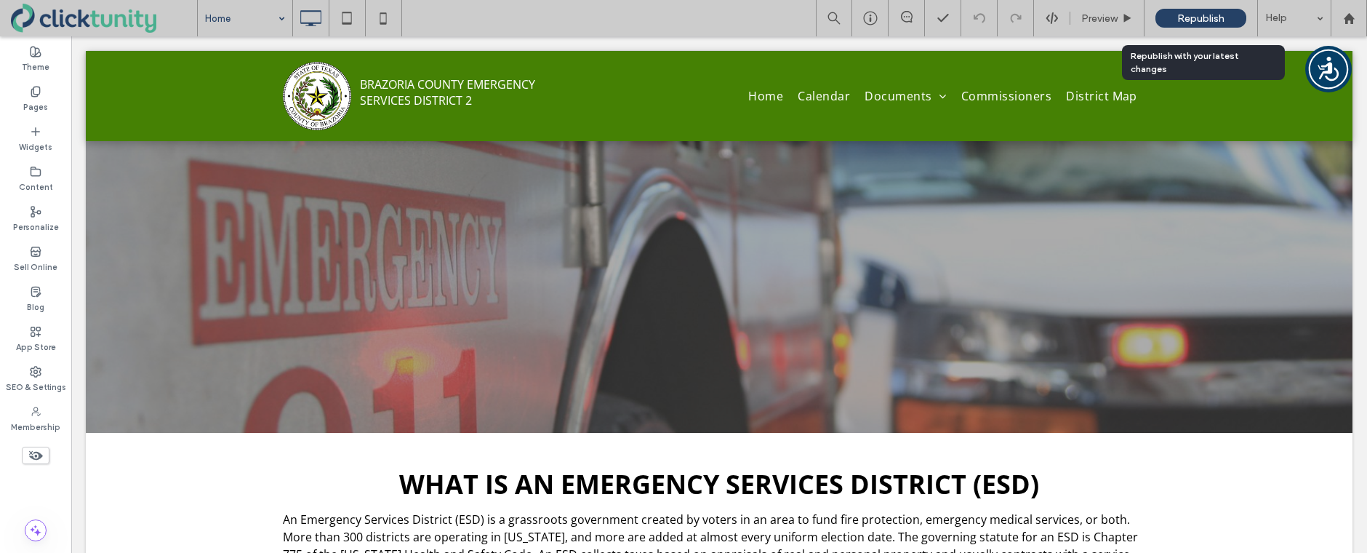
click at [1196, 22] on span "Republish" at bounding box center [1201, 18] width 47 height 12
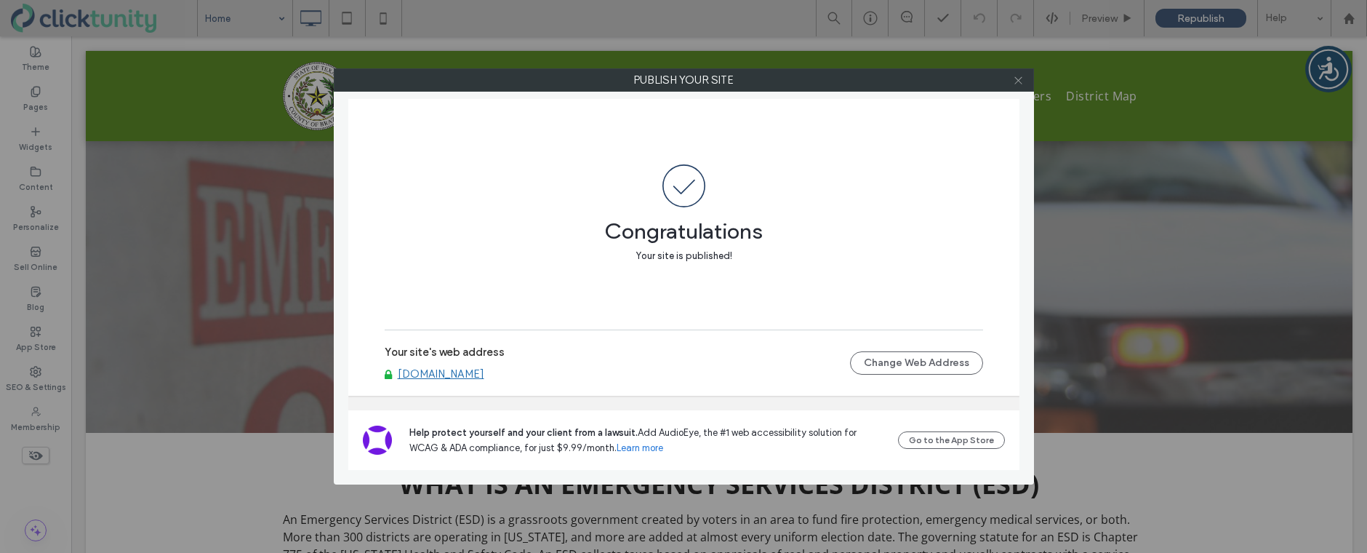
click at [1018, 86] on span at bounding box center [1018, 80] width 11 height 22
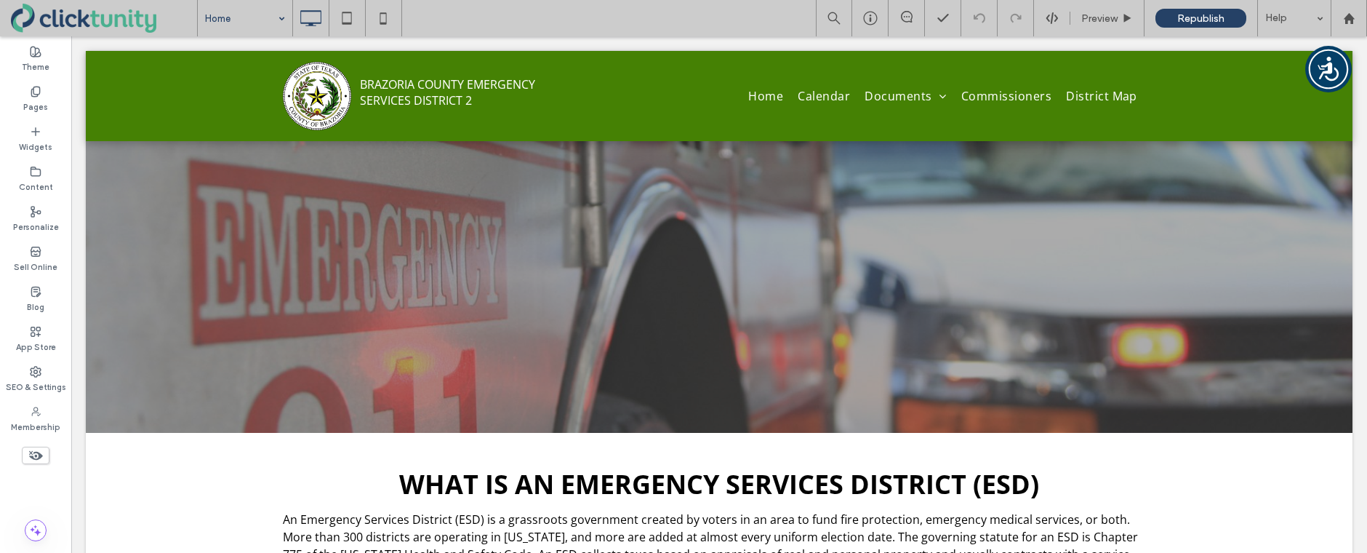
drag, startPoint x: 1018, startPoint y: 86, endPoint x: 726, endPoint y: 62, distance: 293.4
click at [1018, 86] on span at bounding box center [1018, 80] width 11 height 22
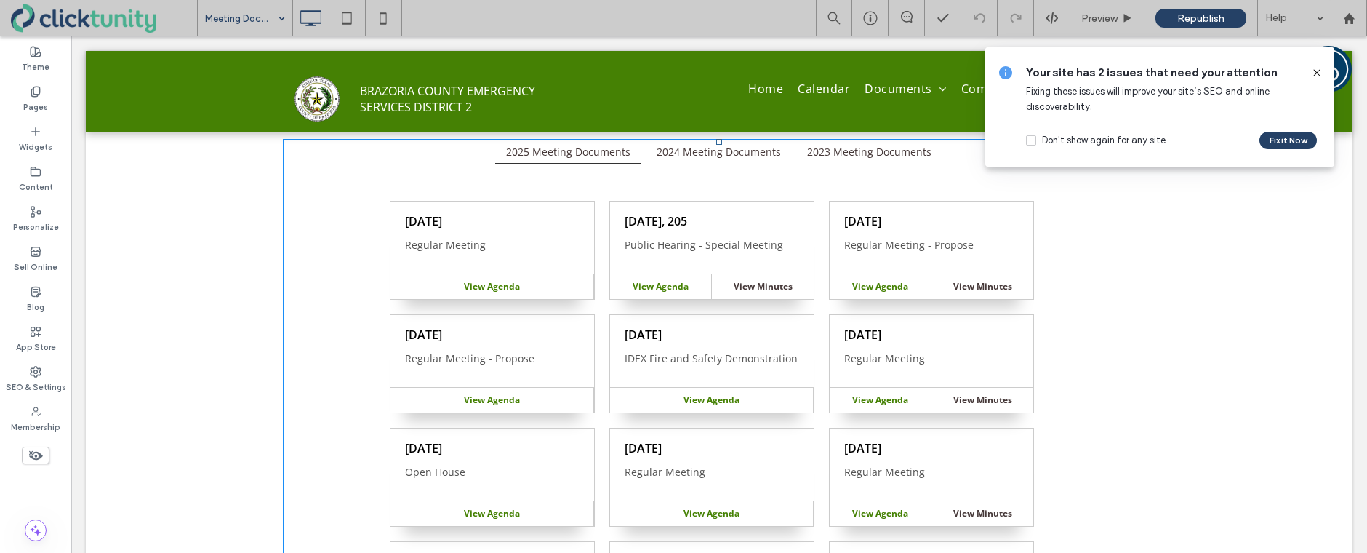
scroll to position [308, 0]
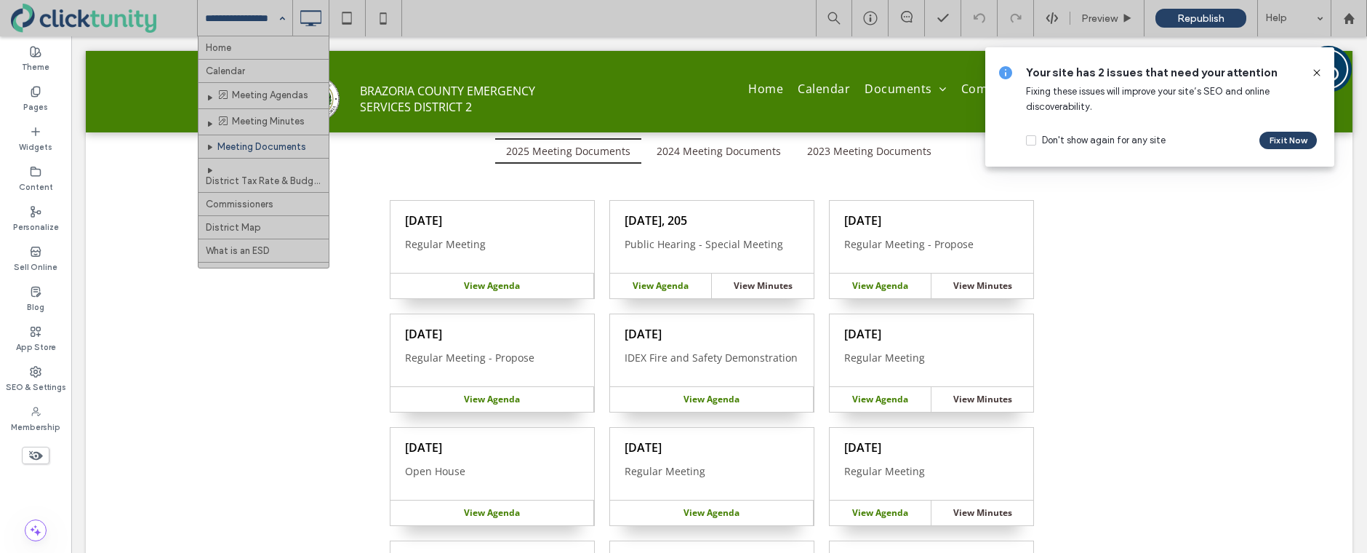
click at [1317, 74] on icon at bounding box center [1317, 73] width 12 height 12
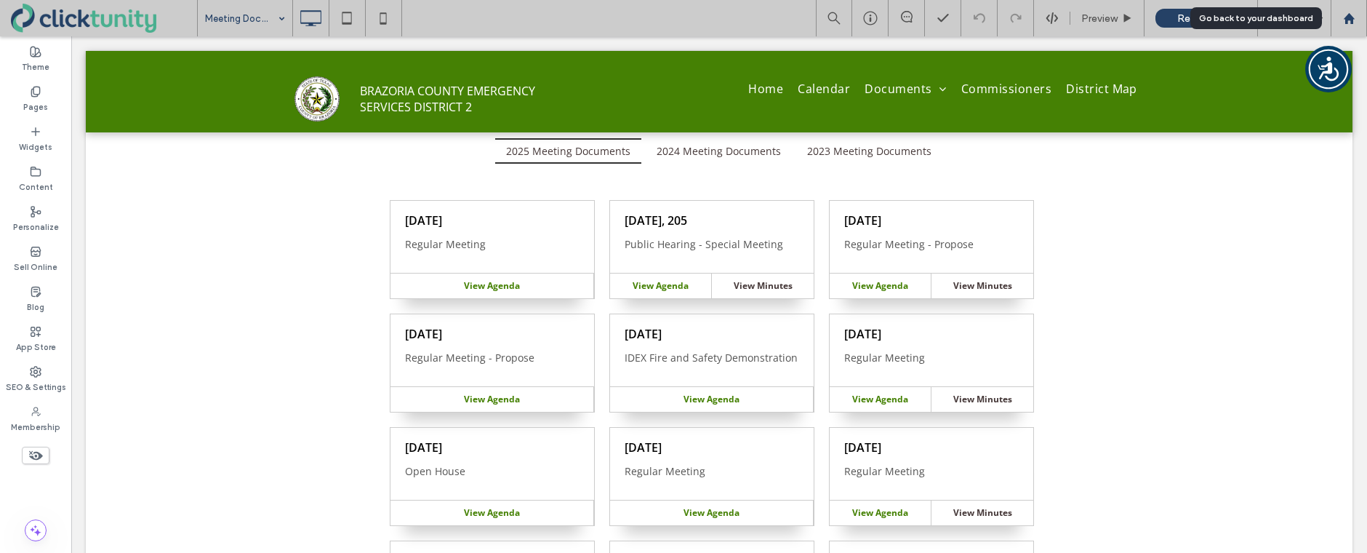
click at [1349, 25] on div at bounding box center [1349, 18] width 36 height 36
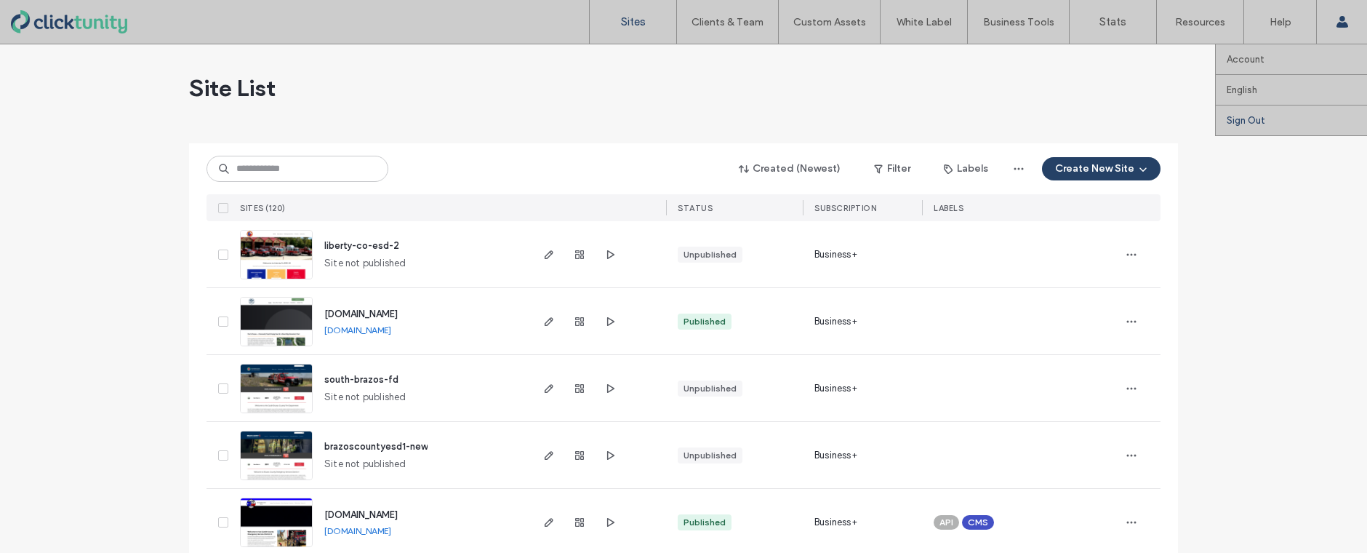
click at [1253, 121] on label "Sign Out" at bounding box center [1246, 120] width 39 height 11
